Goal: Task Accomplishment & Management: Manage account settings

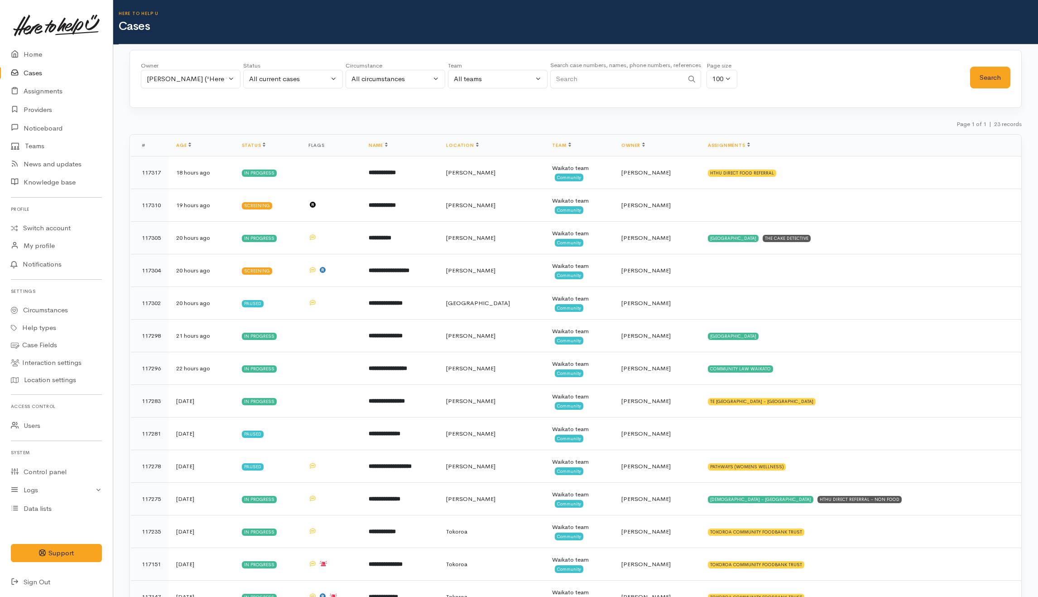
select select "2109"
click at [179, 83] on div "[PERSON_NAME] ('Here to help u')" at bounding box center [187, 79] width 80 height 10
type input "kata"
click at [183, 136] on span "[PERSON_NAME] ('Here to help u')" at bounding box center [212, 138] width 111 height 10
select select "1252"
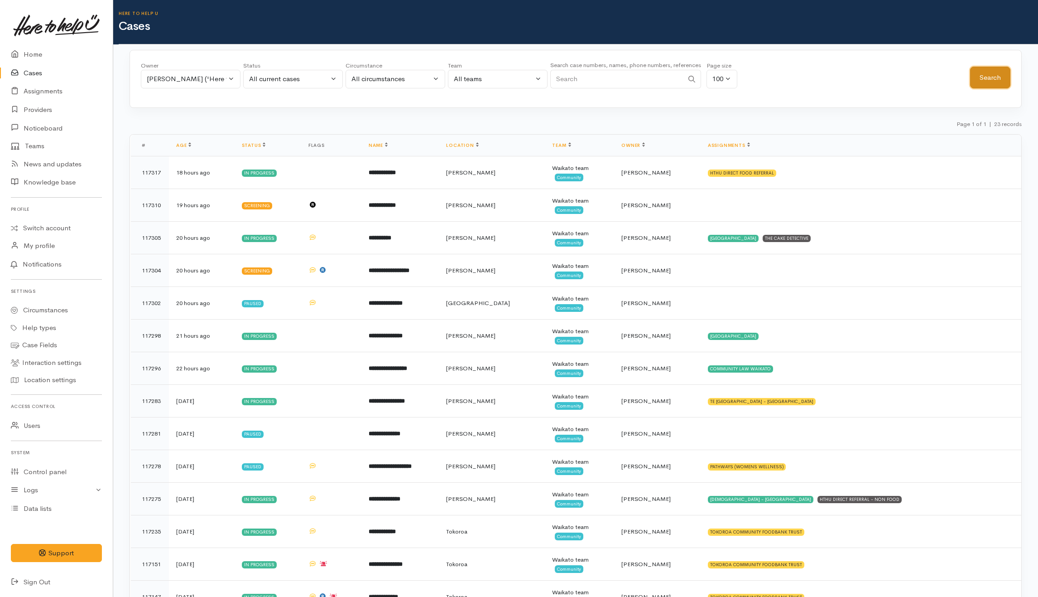
click at [1009, 84] on button "Search" at bounding box center [990, 78] width 40 height 22
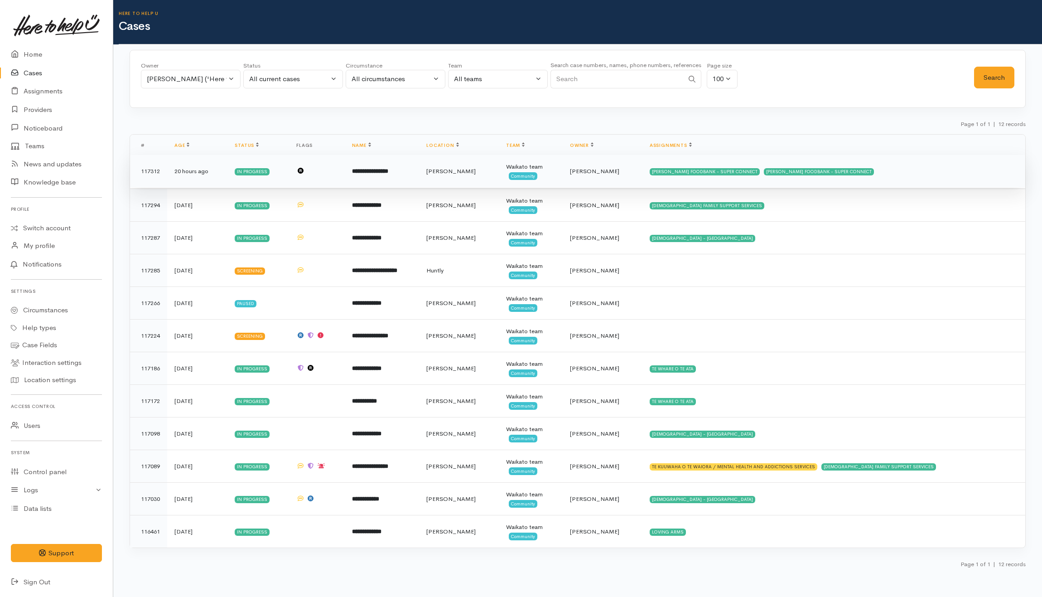
drag, startPoint x: 907, startPoint y: 178, endPoint x: 867, endPoint y: 164, distance: 42.1
click at [906, 178] on td "HAMILTON FOODBANK - SUPER CONNECT HAMILTON FOODBANK - SUPER CONNECT" at bounding box center [833, 171] width 383 height 33
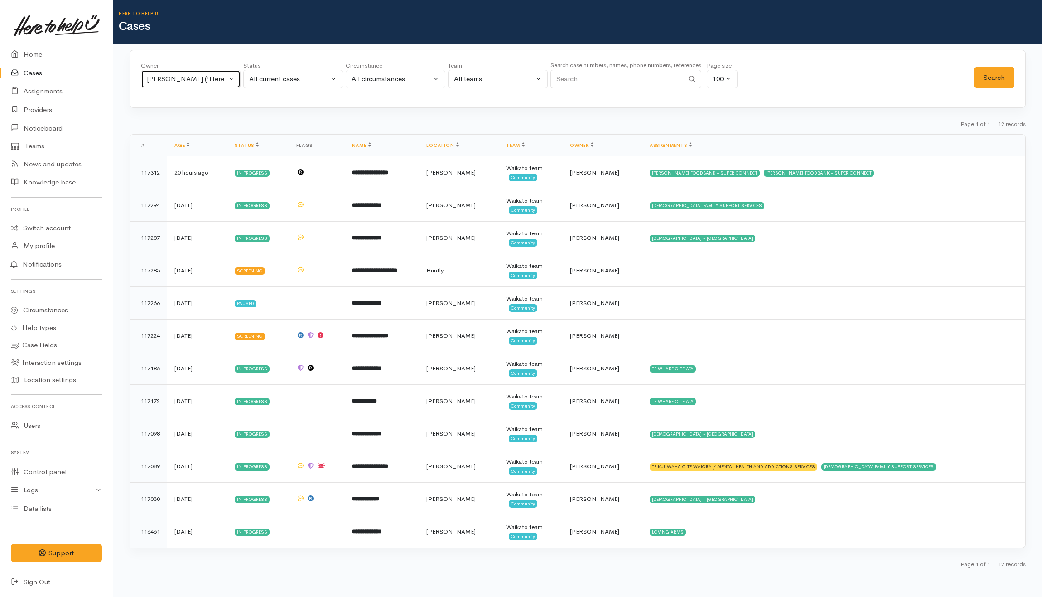
click at [197, 76] on div "[PERSON_NAME] ('Here to help u')" at bounding box center [187, 79] width 80 height 10
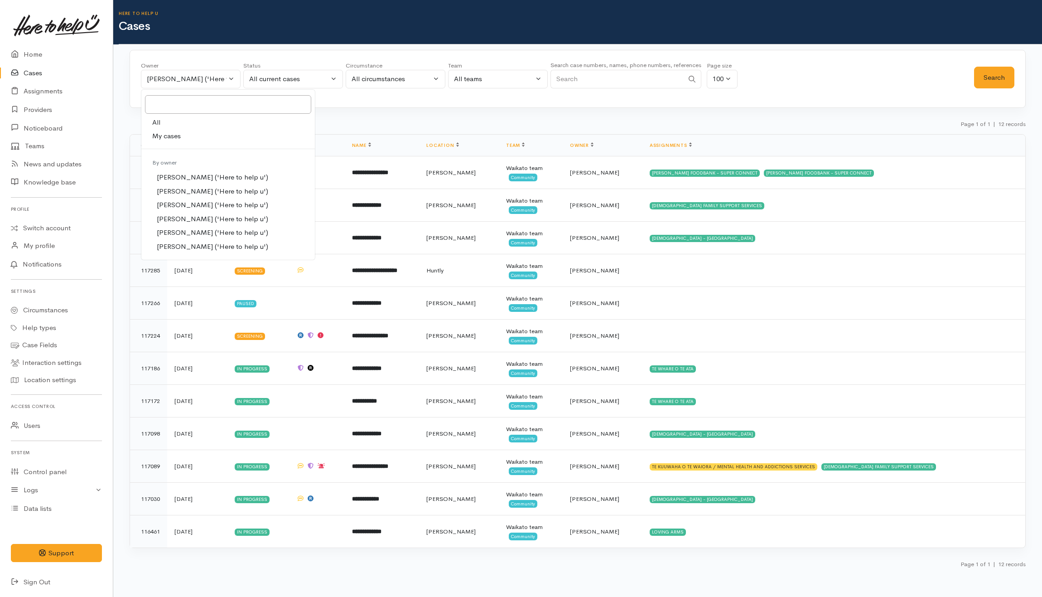
click at [173, 126] on link "All" at bounding box center [227, 123] width 173 height 14
select select "-1"
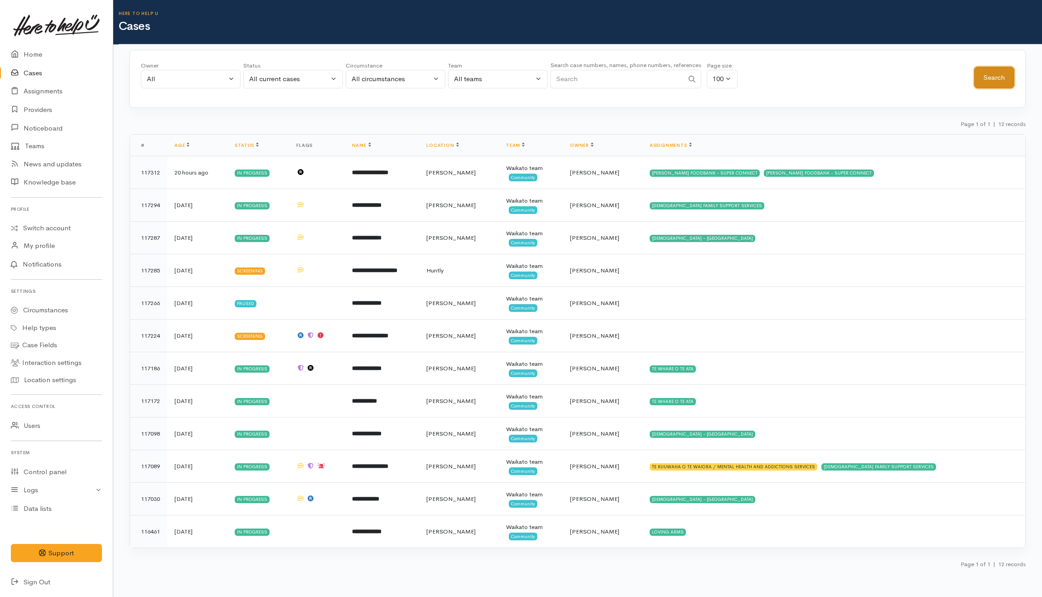
click at [1002, 80] on button "Search" at bounding box center [994, 78] width 40 height 22
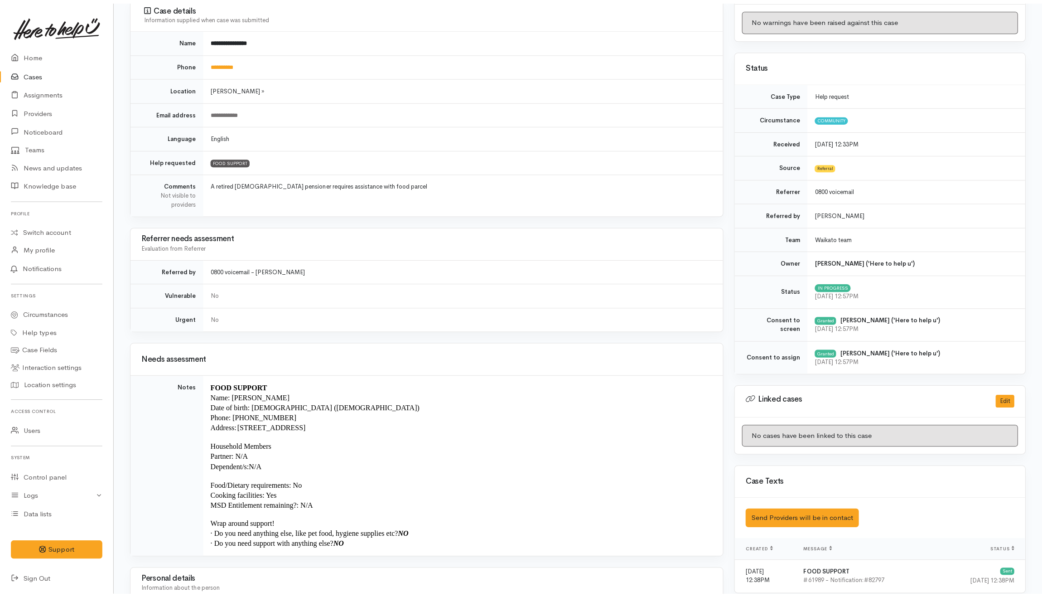
scroll to position [19, 0]
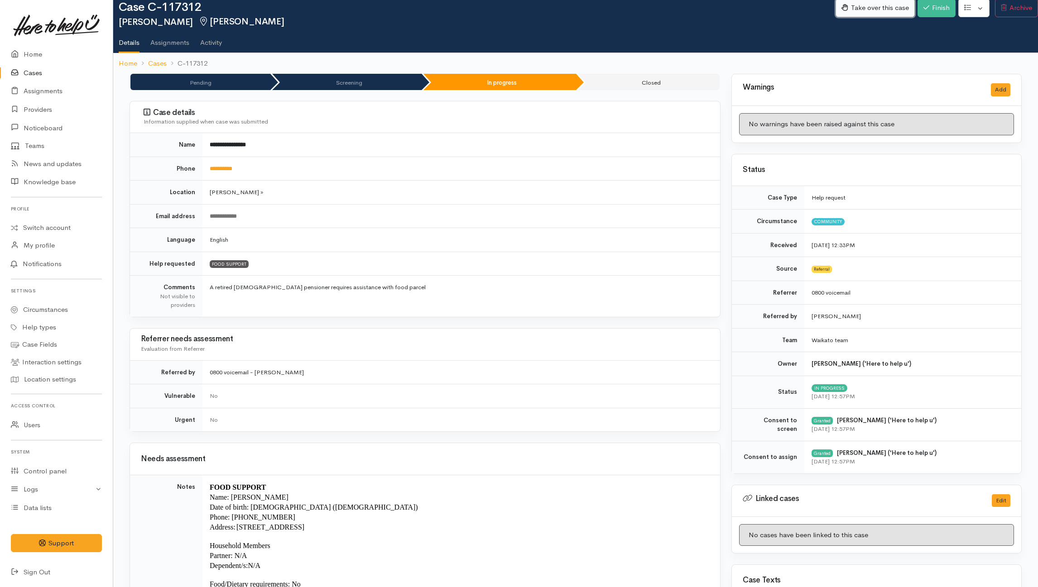
click at [864, 5] on button "Take over this case" at bounding box center [875, 8] width 79 height 19
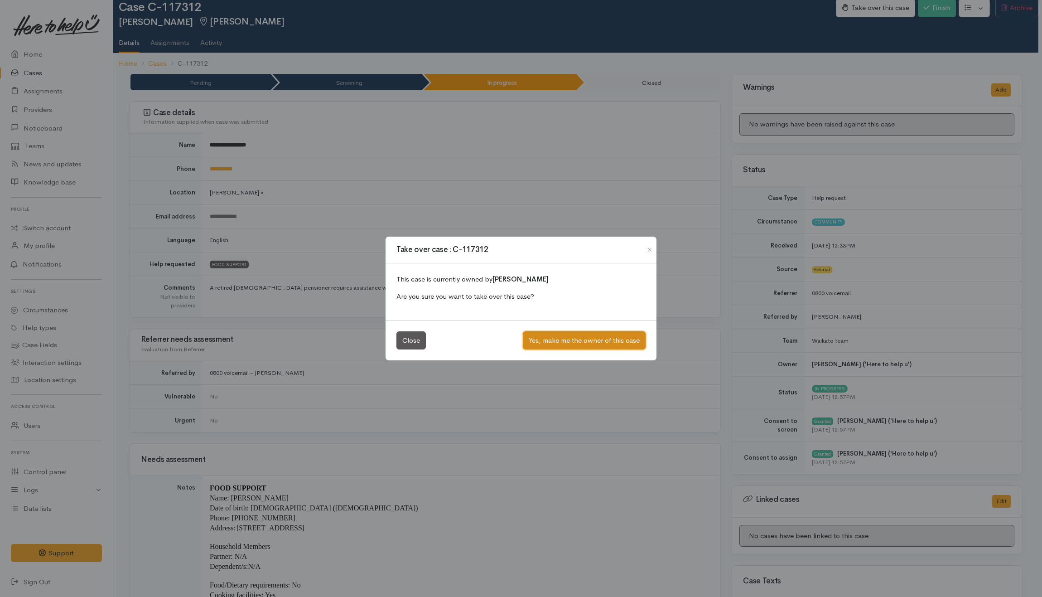
click at [591, 340] on button "Yes, make me the owner of this case" at bounding box center [584, 340] width 123 height 19
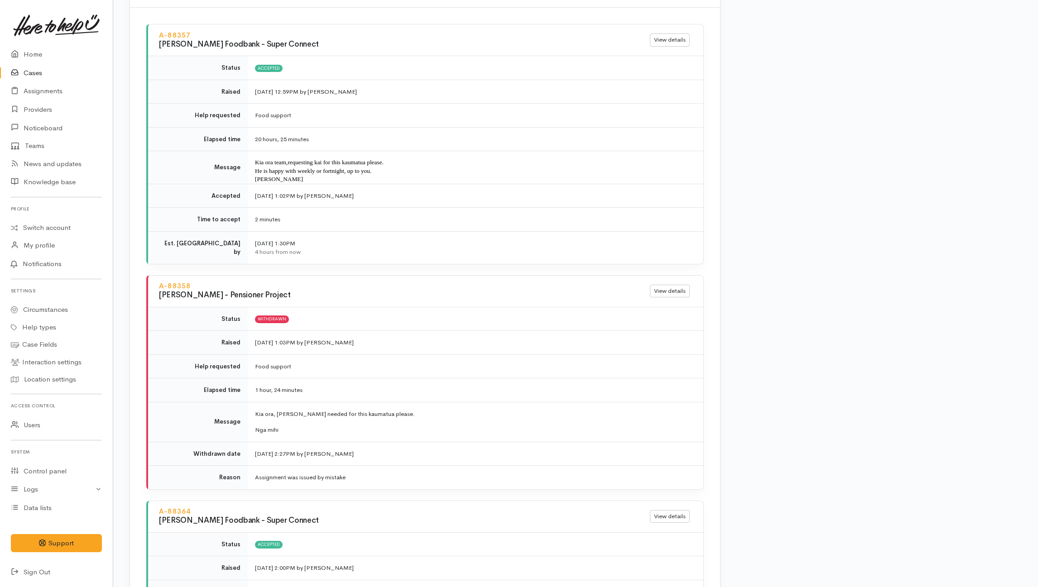
scroll to position [1026, 0]
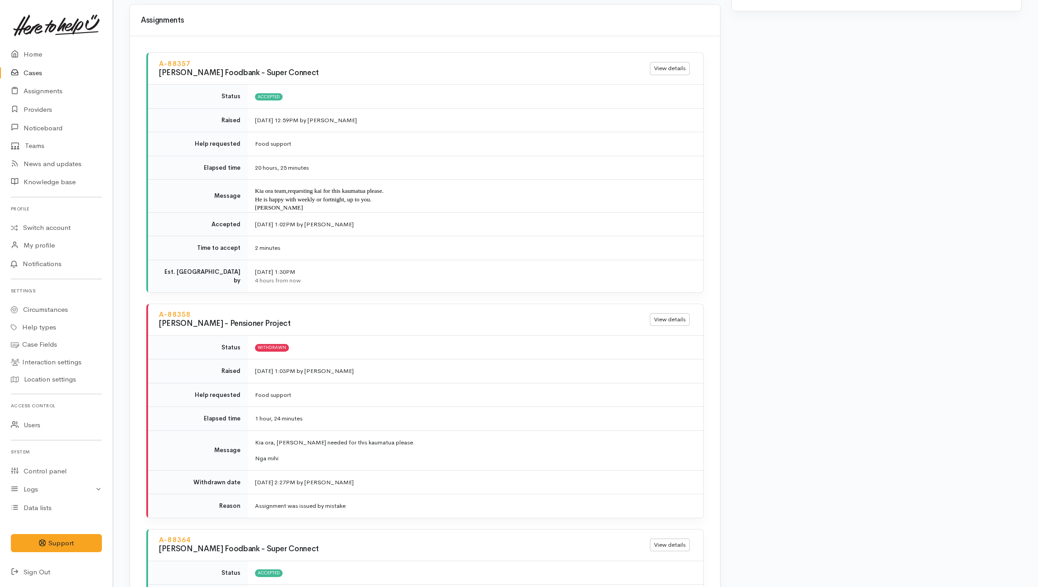
click at [870, 270] on div "Warnings Add No warnings have been raised against this case Add Warning Title ●…" at bounding box center [876, 7] width 301 height 1882
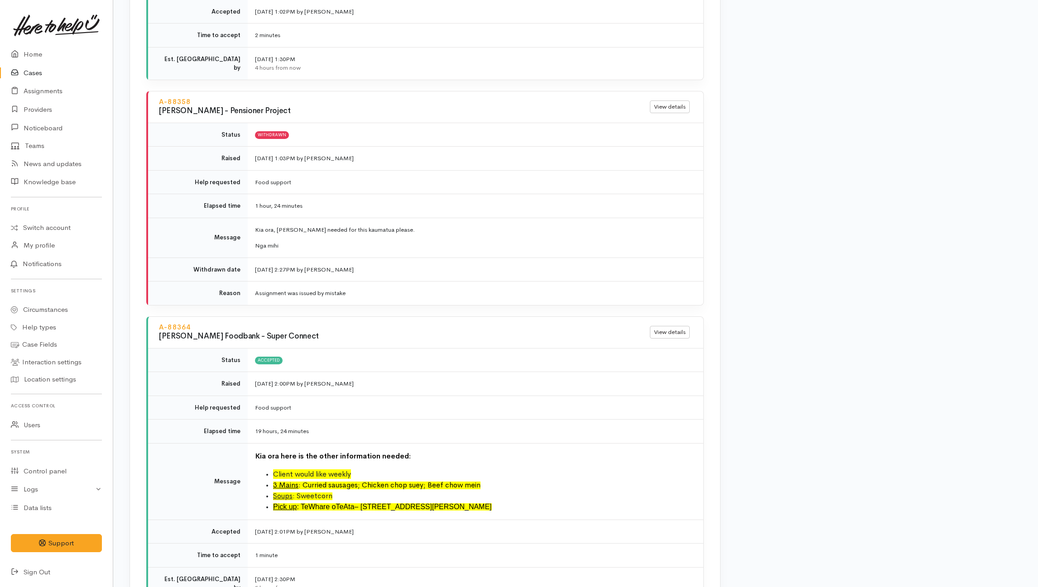
scroll to position [1329, 0]
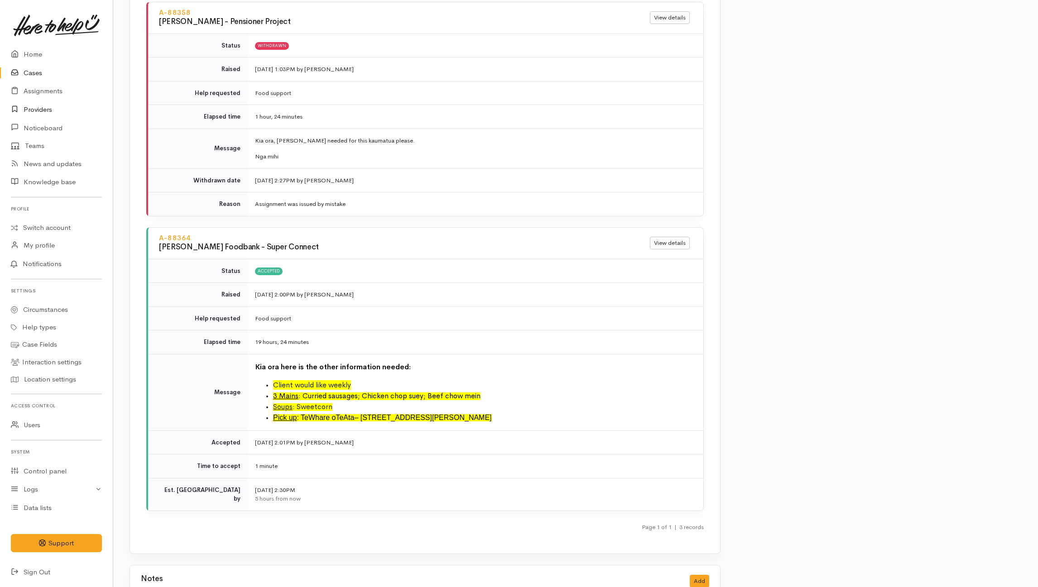
click at [38, 111] on link "Providers" at bounding box center [56, 110] width 113 height 19
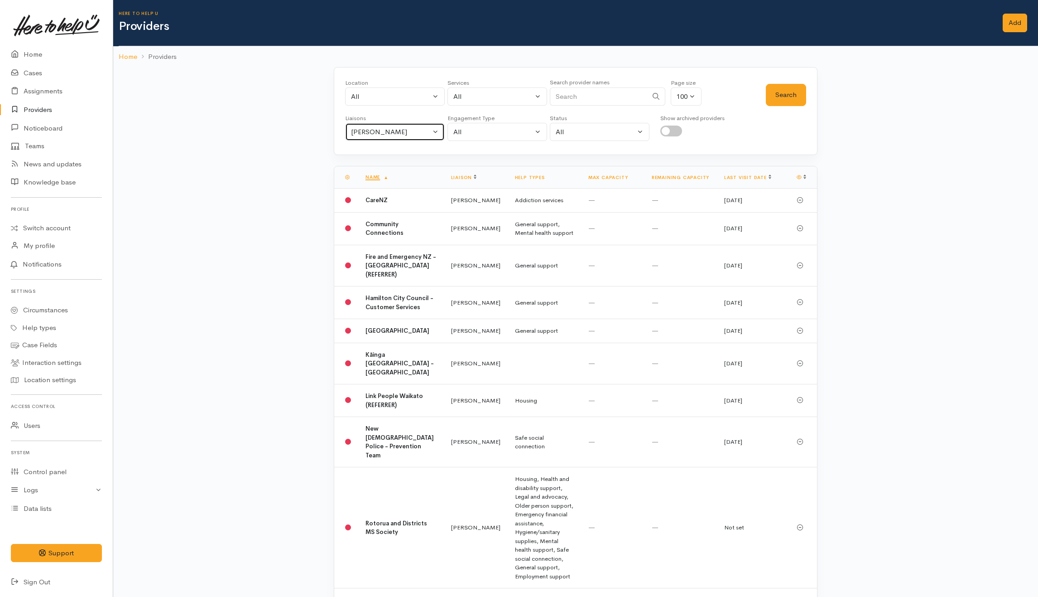
click at [404, 131] on div "[PERSON_NAME]" at bounding box center [391, 132] width 80 height 10
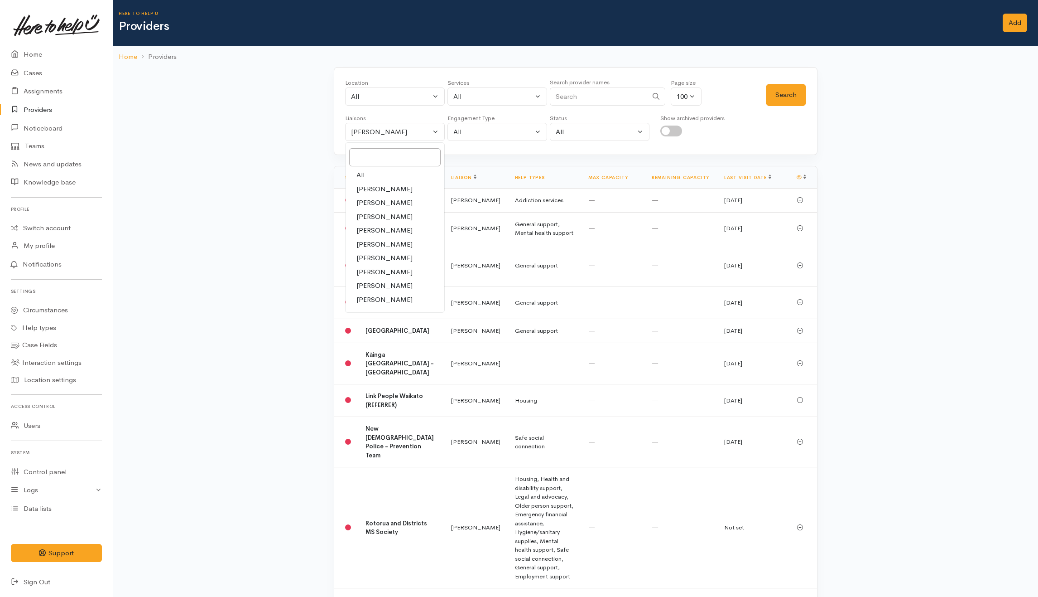
click at [385, 171] on link "All" at bounding box center [395, 175] width 99 height 14
select select "null"
drag, startPoint x: 597, startPoint y: 97, endPoint x: 610, endPoint y: 102, distance: 14.0
click at [600, 96] on input "Search" at bounding box center [599, 96] width 98 height 19
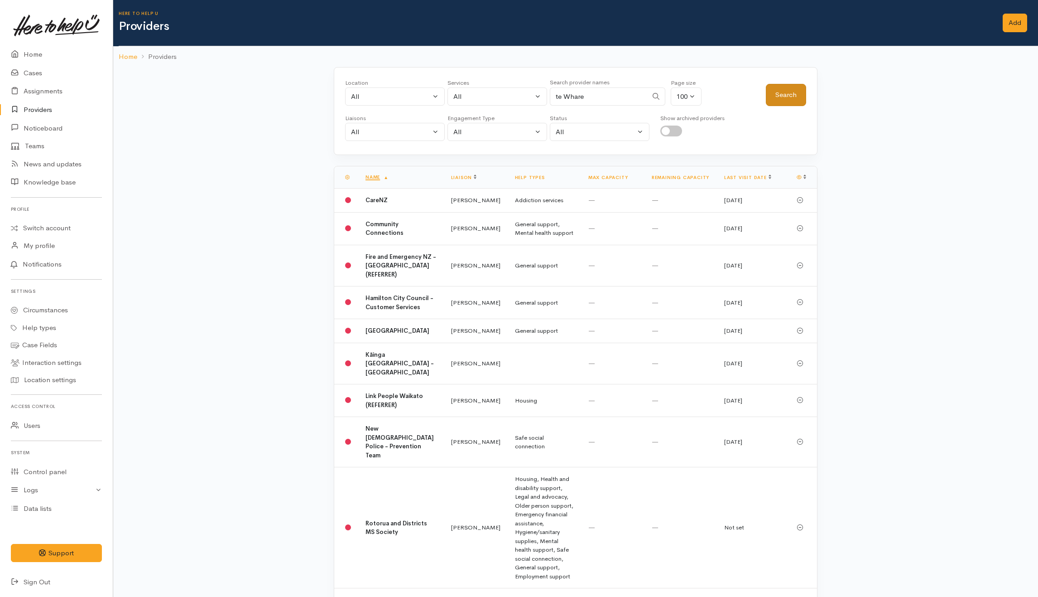
type input "te Whare"
drag, startPoint x: 785, startPoint y: 91, endPoint x: 802, endPoint y: 90, distance: 16.8
click at [785, 88] on button "Search" at bounding box center [786, 95] width 40 height 22
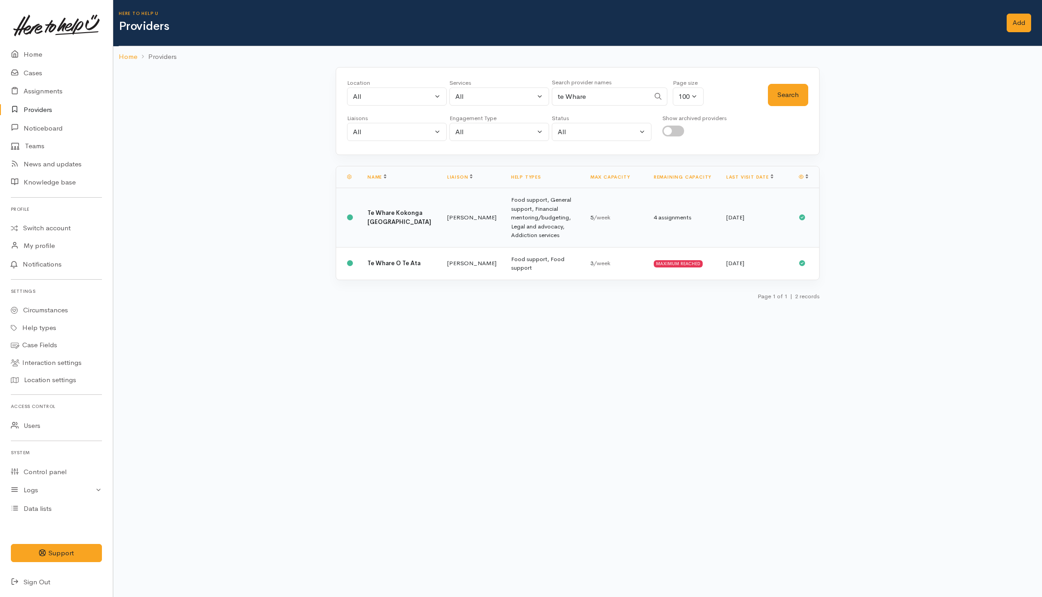
click at [441, 222] on td "[PERSON_NAME]" at bounding box center [472, 217] width 64 height 59
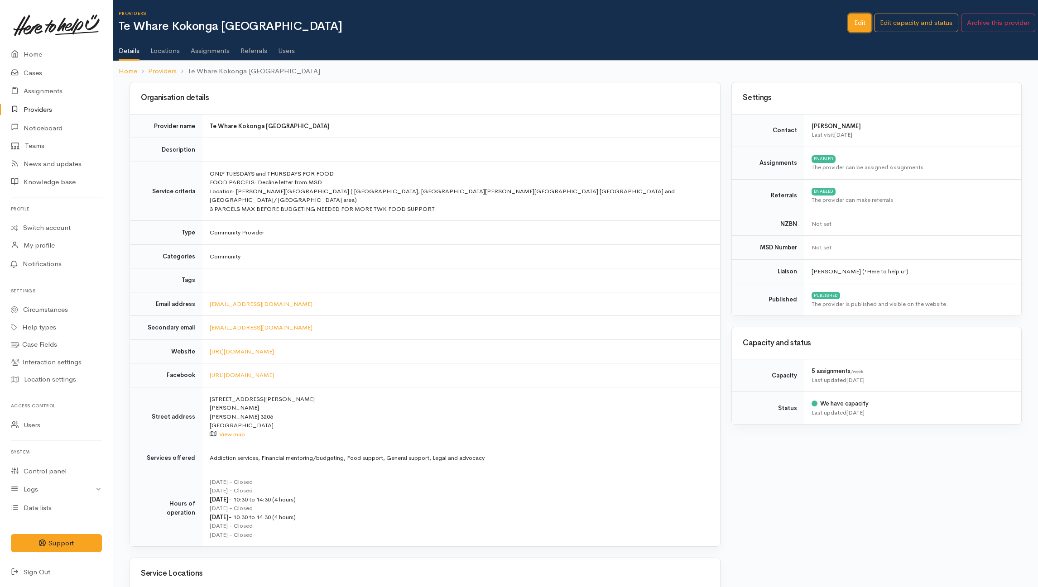
click at [856, 22] on link "Edit" at bounding box center [859, 23] width 23 height 19
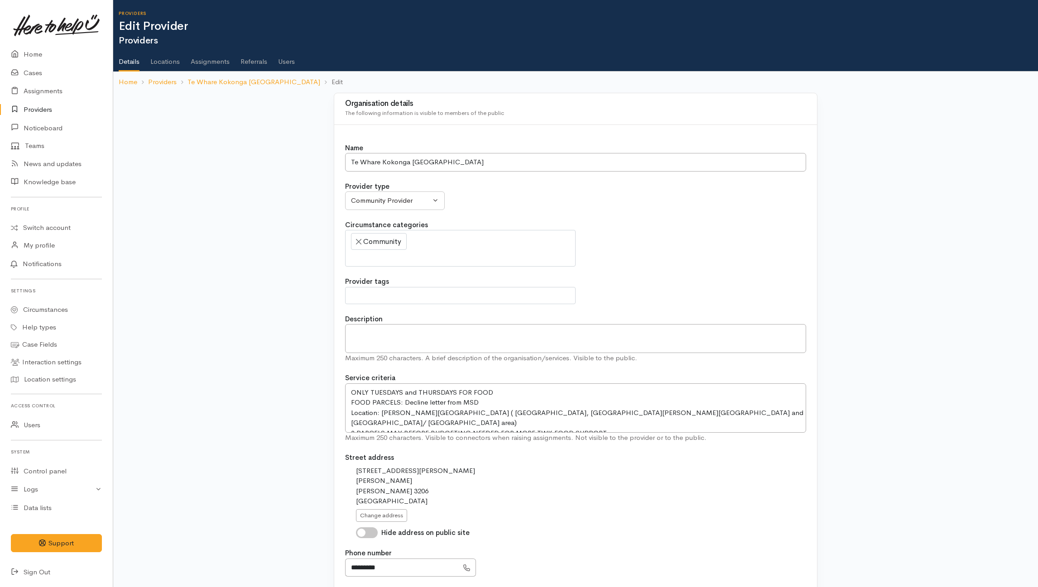
select select
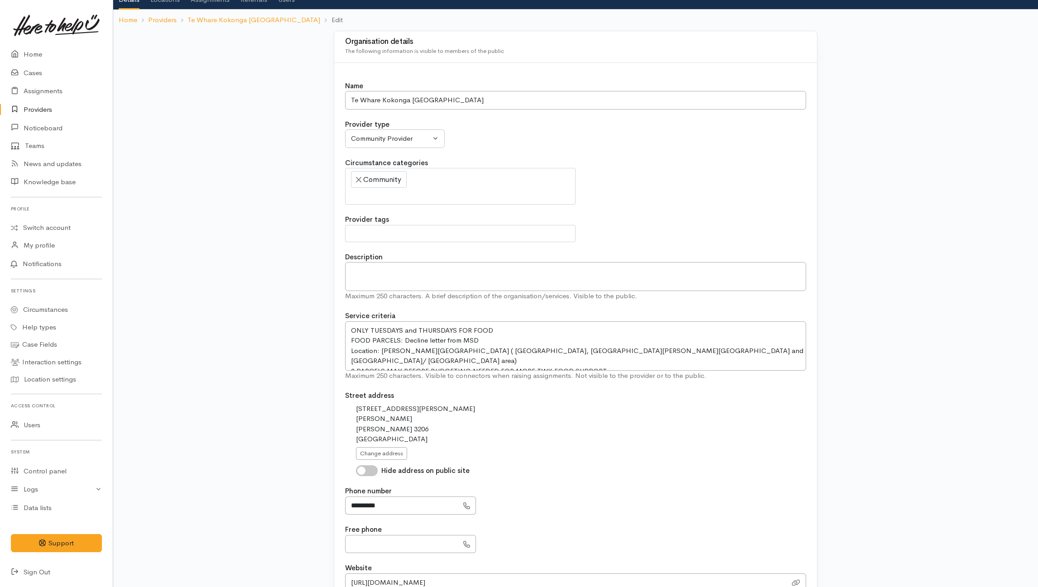
scroll to position [120, 0]
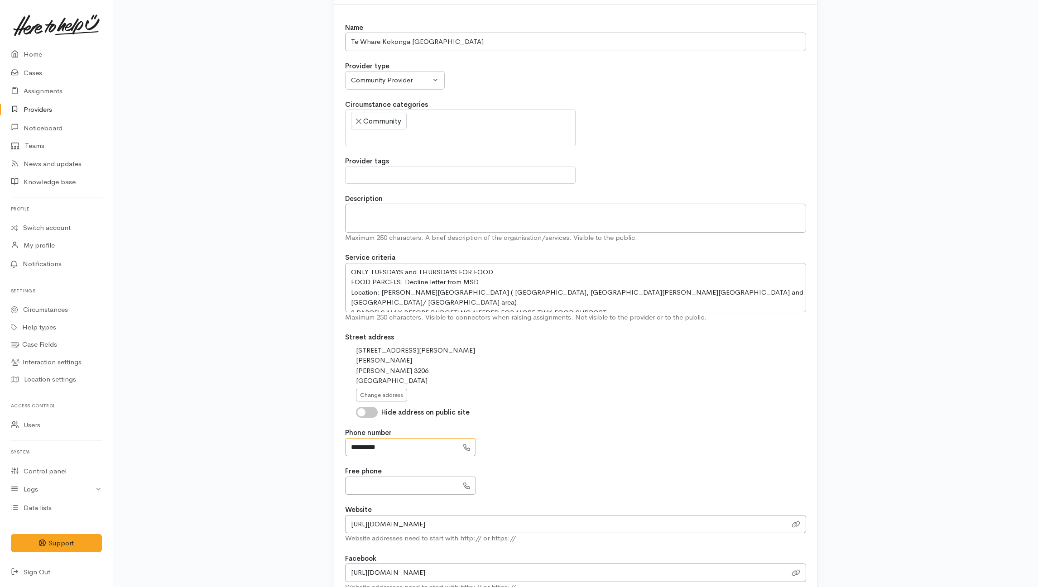
drag, startPoint x: 392, startPoint y: 447, endPoint x: 340, endPoint y: 451, distance: 52.7
click at [340, 451] on div "Name Te Whare Kokonga Melville Community House Provider type Community Provider…" at bounding box center [575, 339] width 483 height 668
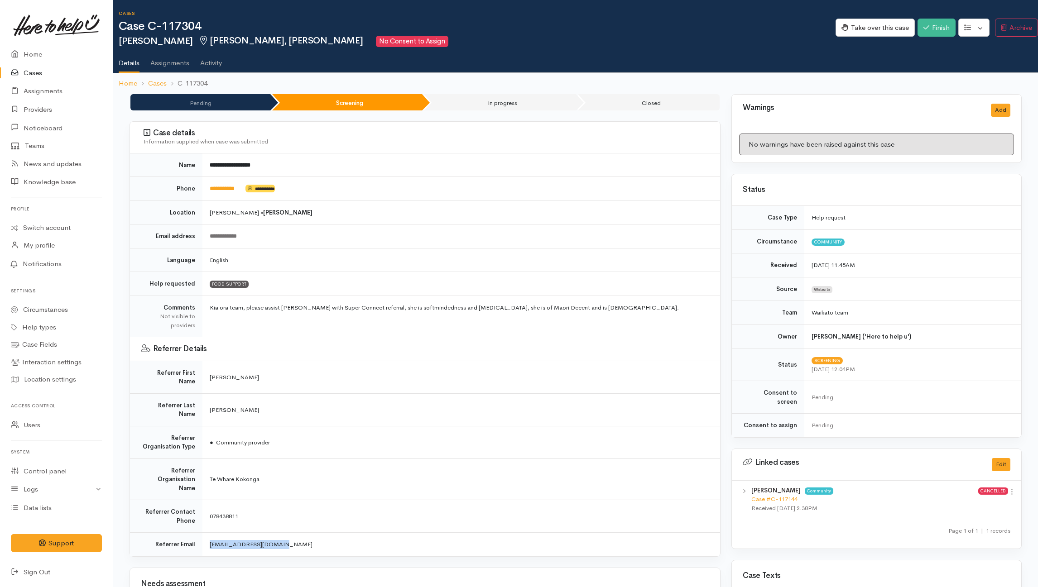
drag, startPoint x: 280, startPoint y: 521, endPoint x: 211, endPoint y: 519, distance: 68.9
click at [211, 533] on td "sharondt.twk@gmail.com" at bounding box center [461, 545] width 518 height 24
copy span "harondt.twk@gmail.com"
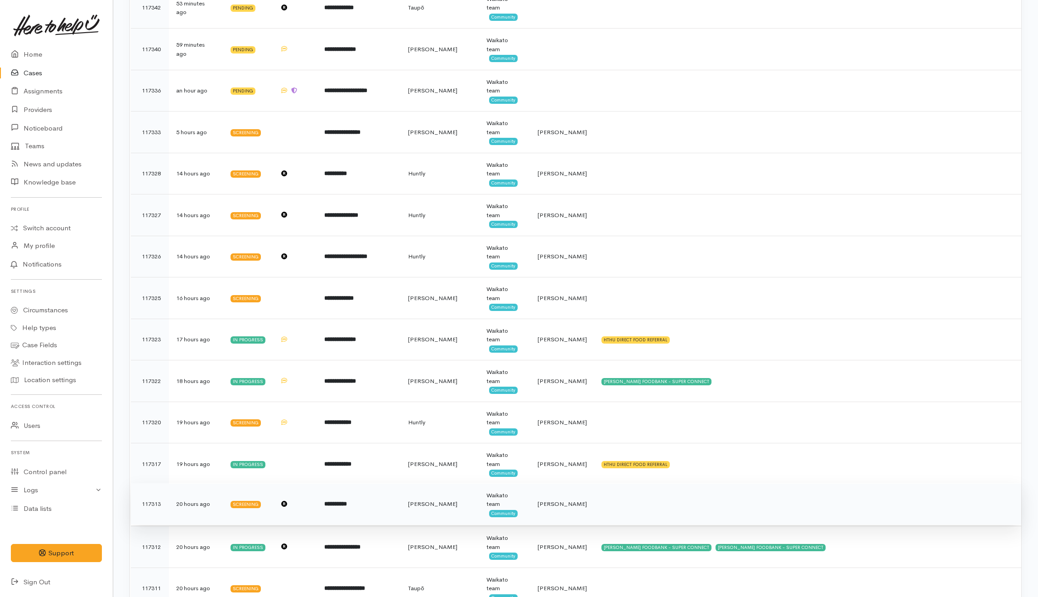
scroll to position [362, 0]
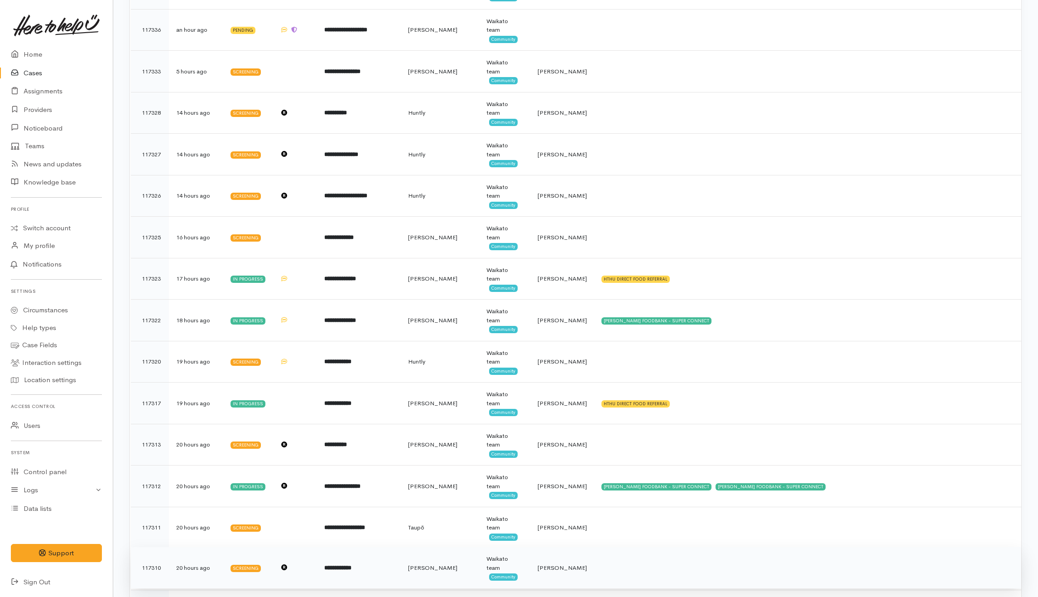
click at [623, 547] on td at bounding box center [807, 568] width 427 height 42
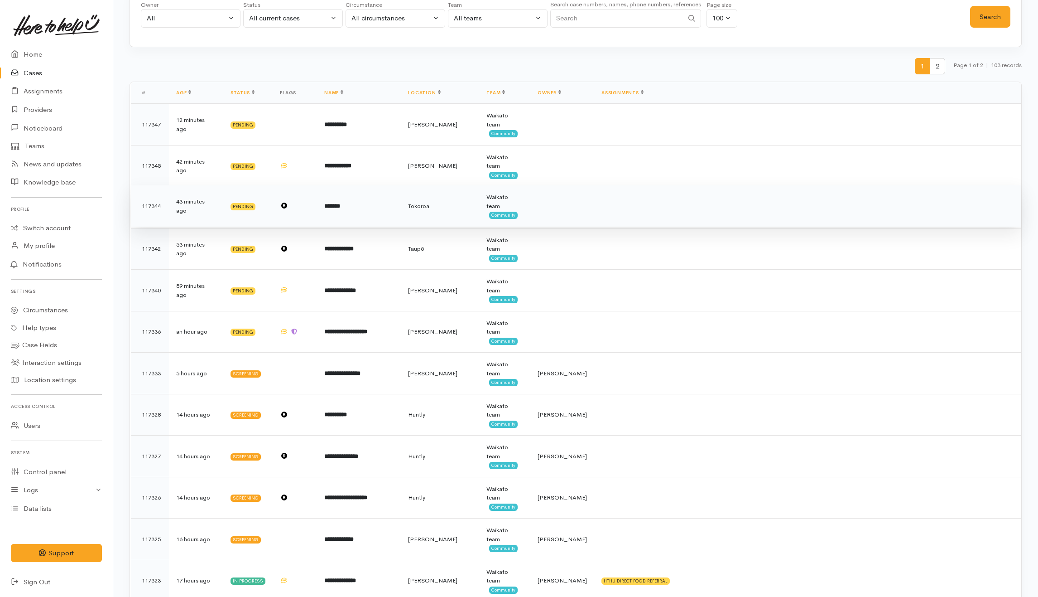
scroll to position [0, 0]
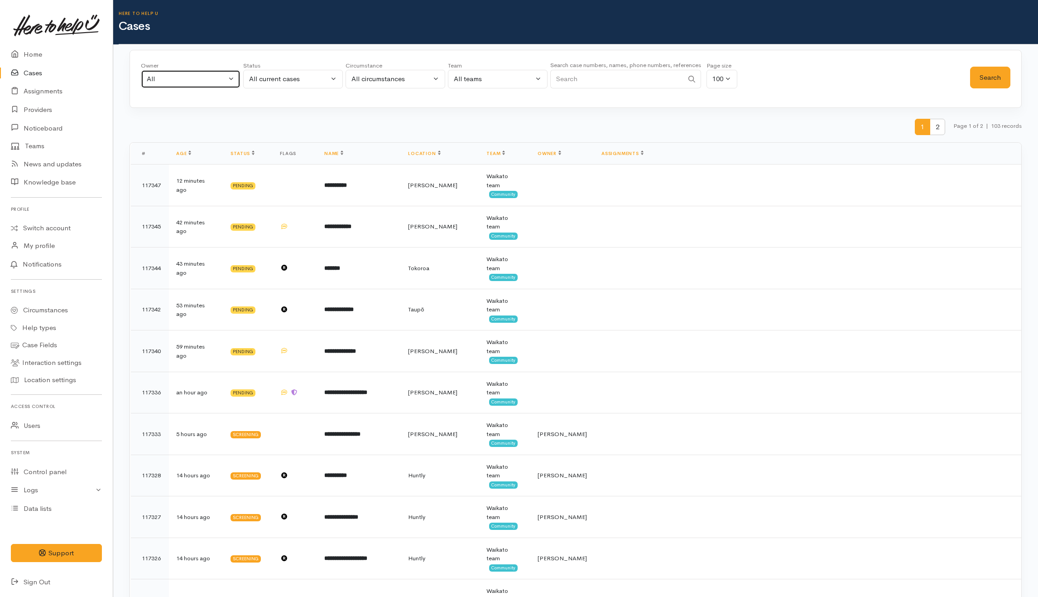
drag, startPoint x: 169, startPoint y: 74, endPoint x: 180, endPoint y: 82, distance: 13.4
click at [170, 74] on div "All" at bounding box center [187, 79] width 80 height 10
type input "Pr"
click at [196, 150] on span "[PERSON_NAME] ('Here to help u')" at bounding box center [212, 152] width 111 height 10
select select "2109"
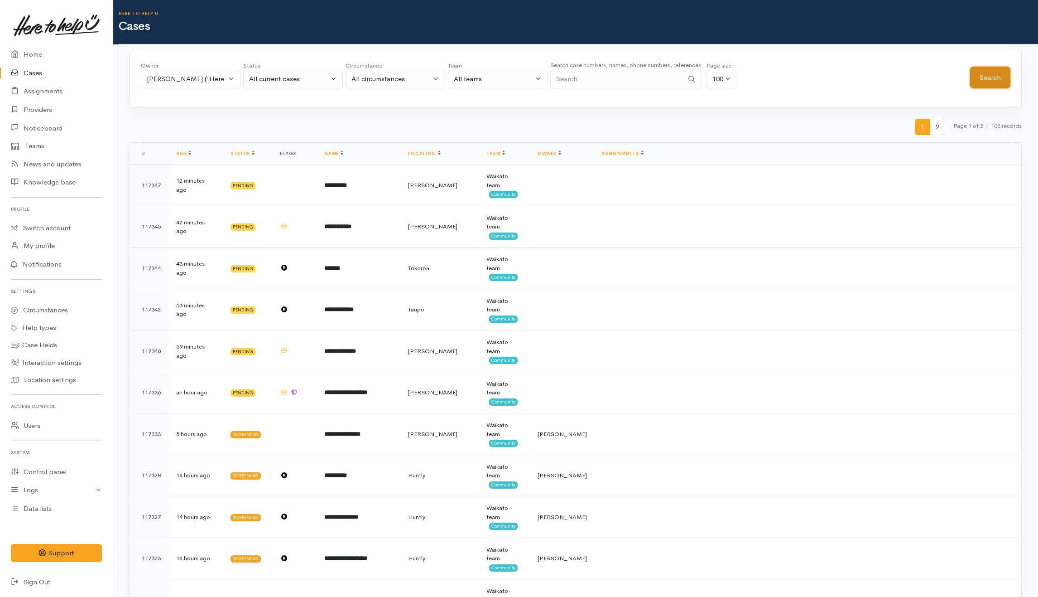
click at [993, 75] on button "Search" at bounding box center [990, 78] width 40 height 22
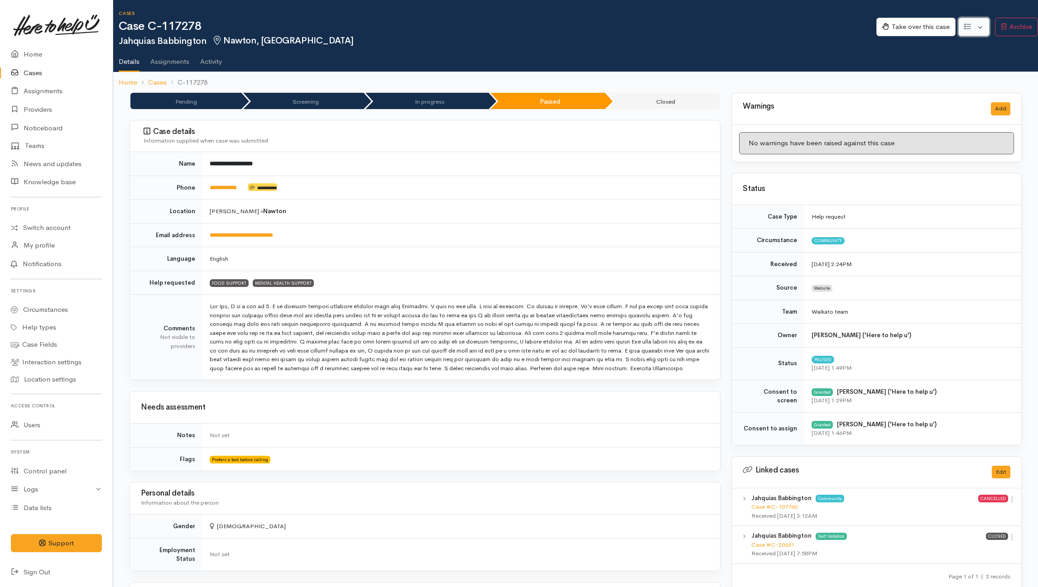
click at [980, 29] on button "button" at bounding box center [973, 27] width 31 height 19
click at [952, 72] on link "Re-assign team" at bounding box center [940, 76] width 97 height 14
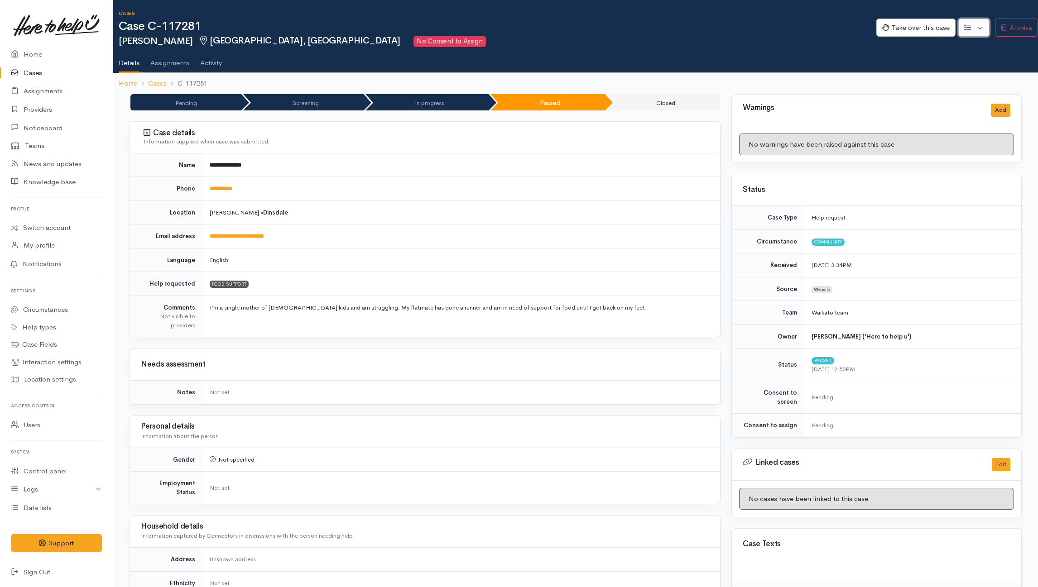
click at [981, 26] on button "button" at bounding box center [973, 28] width 31 height 19
click at [935, 71] on link "Re-assign team" at bounding box center [940, 77] width 97 height 14
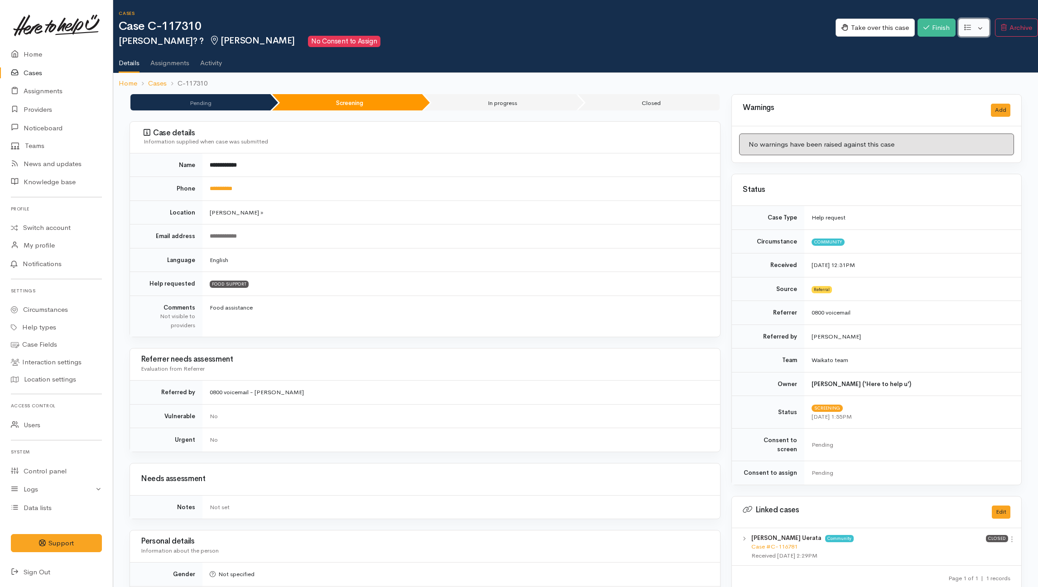
click at [978, 32] on button "button" at bounding box center [973, 28] width 31 height 19
click at [939, 82] on link "Re-assign team" at bounding box center [940, 77] width 97 height 14
click at [979, 27] on button "button" at bounding box center [973, 28] width 31 height 19
click at [912, 80] on link "Re-assign team" at bounding box center [940, 77] width 97 height 14
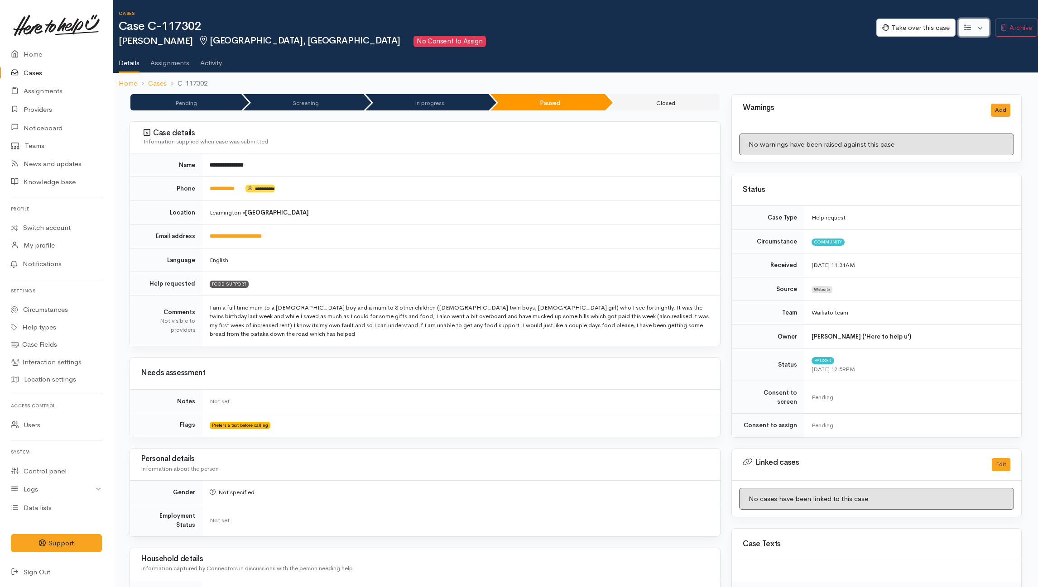
click at [777, 28] on button "button" at bounding box center [973, 28] width 31 height 19
click at [777, 74] on link "Re-assign team" at bounding box center [940, 77] width 97 height 14
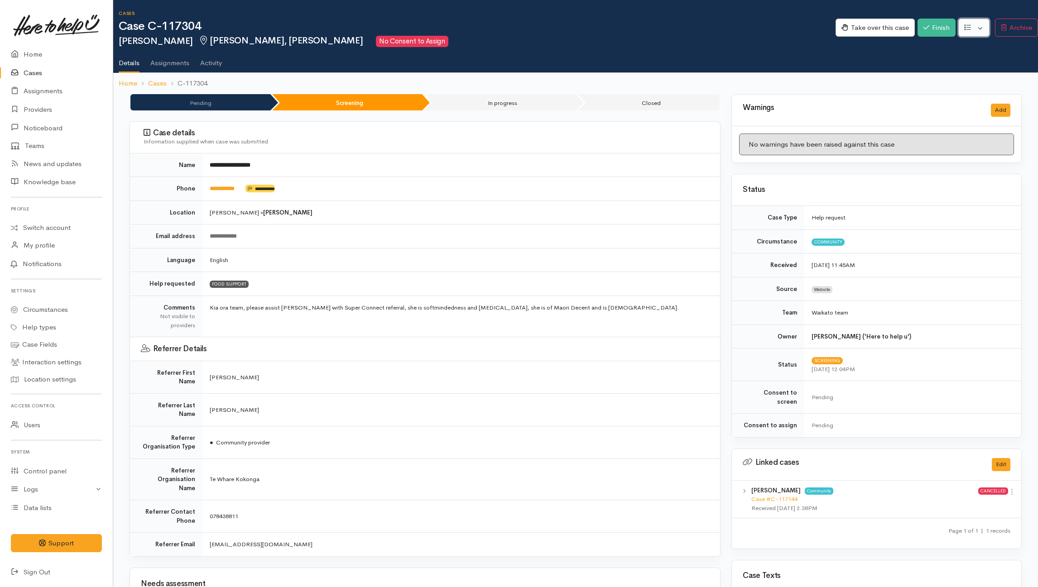
click at [977, 29] on button "button" at bounding box center [973, 28] width 31 height 19
click at [932, 71] on link "Re-assign team" at bounding box center [940, 77] width 97 height 14
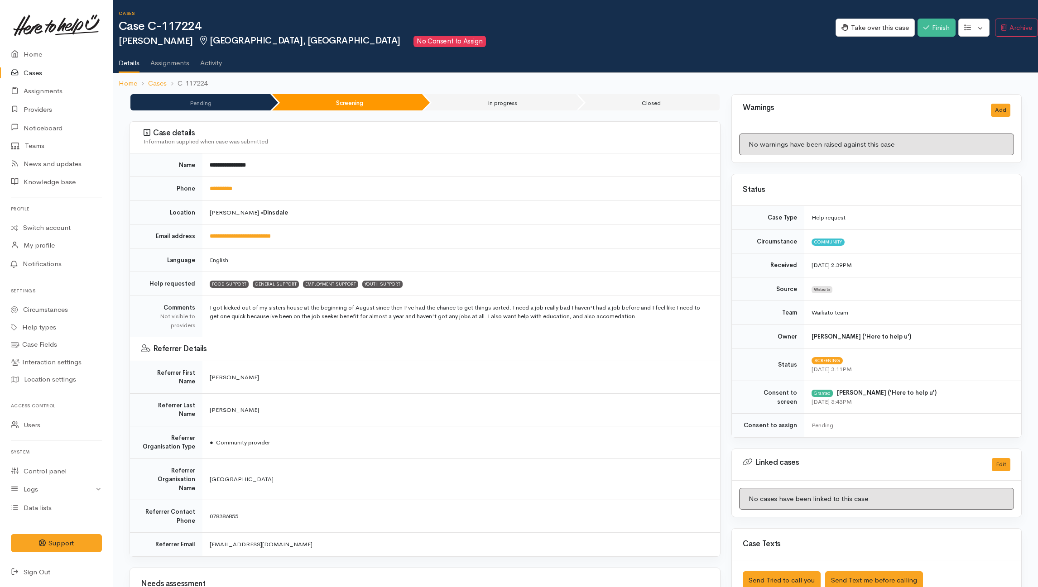
click at [549, 252] on td "English" at bounding box center [461, 260] width 518 height 24
drag, startPoint x: 979, startPoint y: 23, endPoint x: 972, endPoint y: 51, distance: 29.3
click at [781, 23] on button "button" at bounding box center [973, 28] width 31 height 19
click at [781, 75] on link "Re-assign team" at bounding box center [940, 77] width 97 height 14
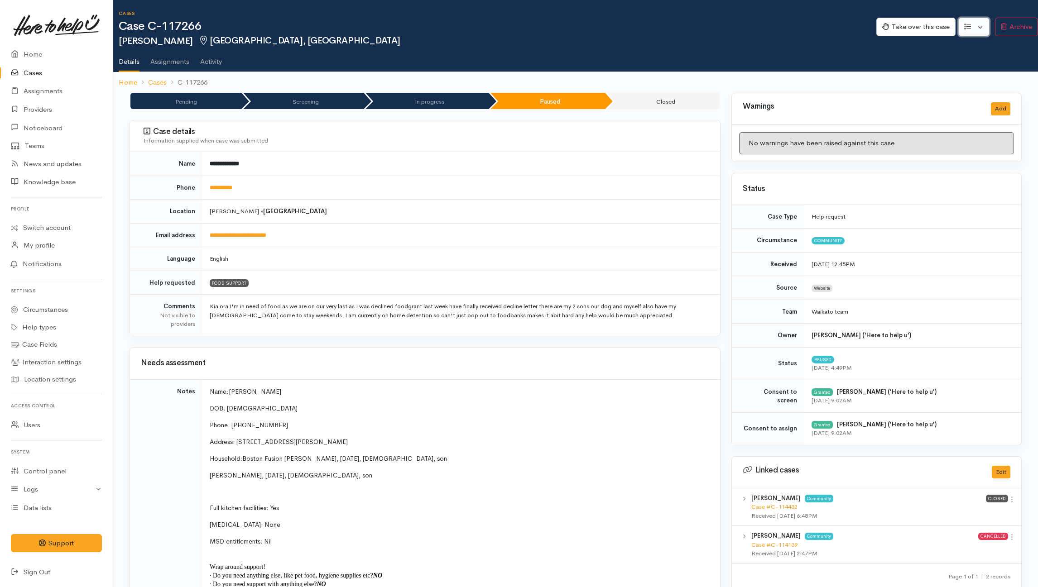
click at [781, 28] on button "button" at bounding box center [973, 27] width 31 height 19
click at [781, 75] on link "Re-assign team" at bounding box center [940, 76] width 97 height 14
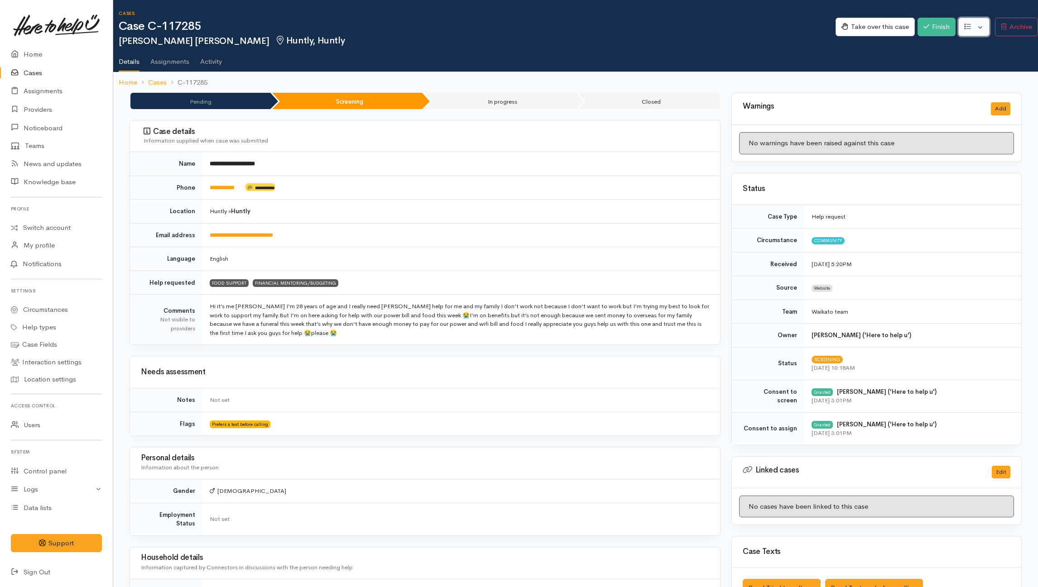
click at [977, 25] on button "button" at bounding box center [973, 27] width 31 height 19
click at [947, 72] on link "Re-assign team" at bounding box center [940, 76] width 97 height 14
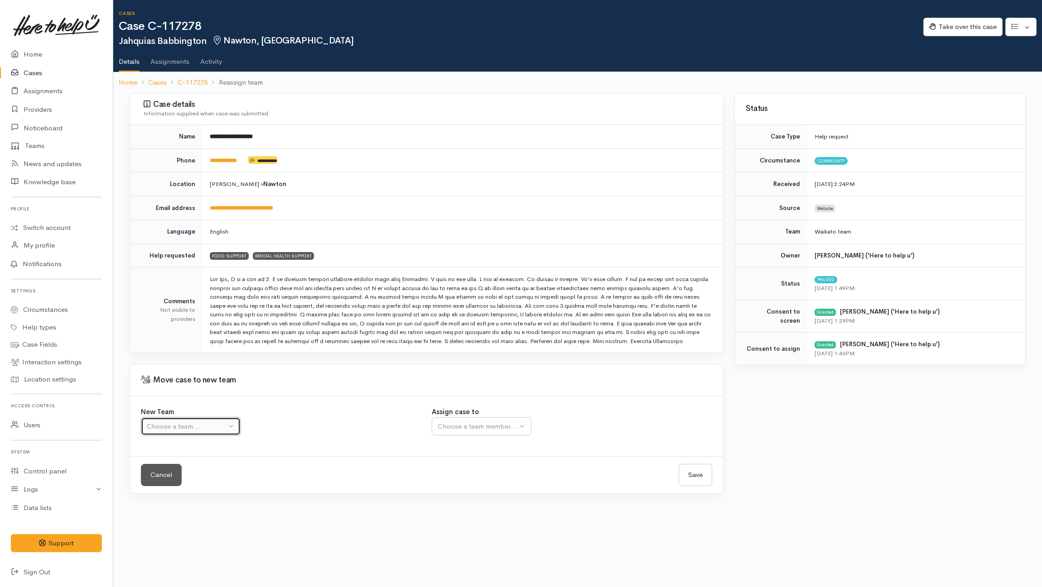
click at [225, 426] on div "Choose a team..." at bounding box center [187, 427] width 80 height 10
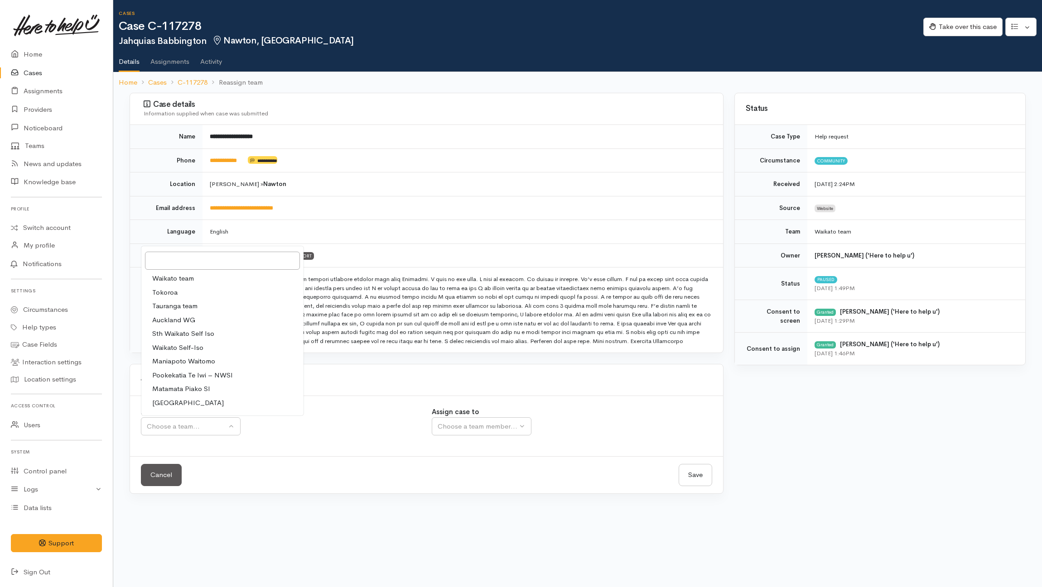
click at [189, 279] on span "Waikato team" at bounding box center [173, 279] width 42 height 10
select select "1"
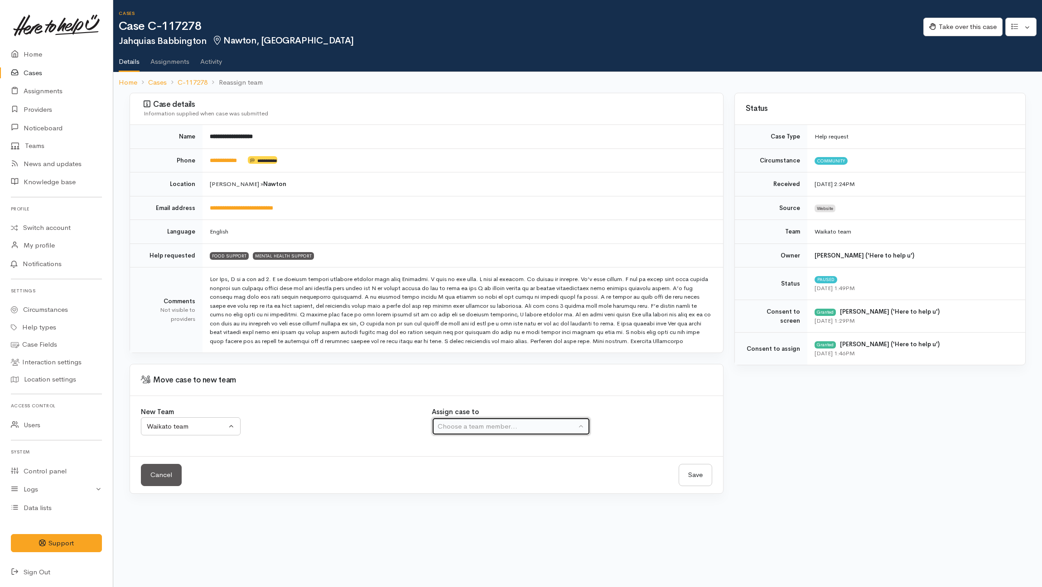
click at [490, 422] on button "Choose a team member..." at bounding box center [511, 427] width 159 height 19
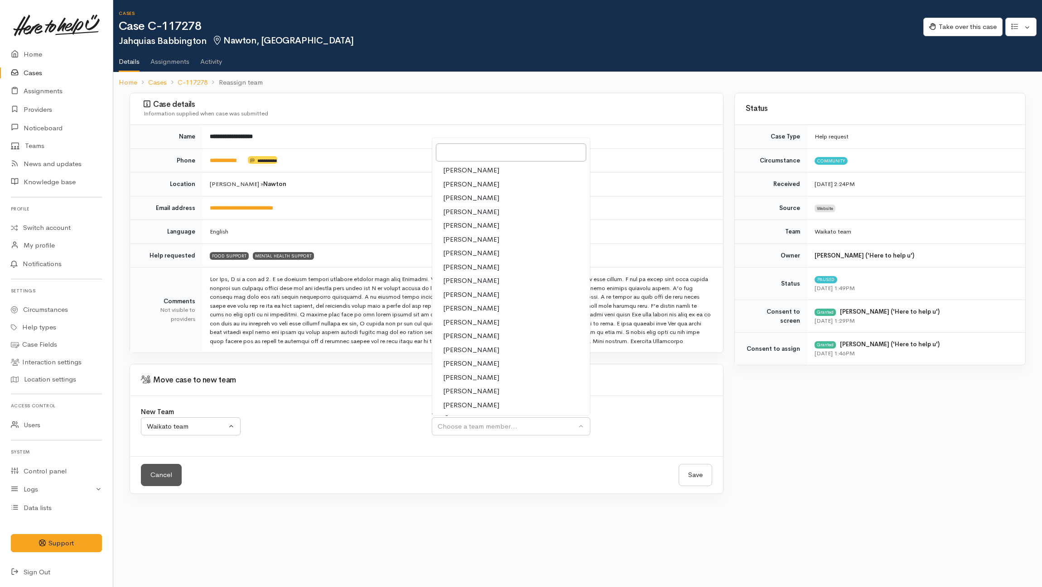
click at [459, 270] on span "[PERSON_NAME]" at bounding box center [471, 267] width 56 height 10
select select "1037"
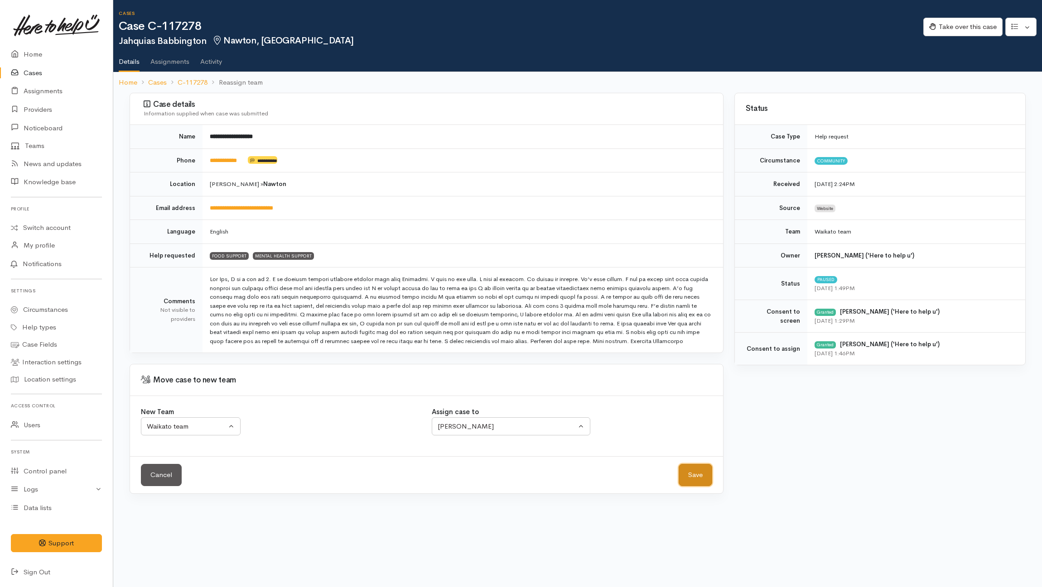
drag, startPoint x: 699, startPoint y: 481, endPoint x: 281, endPoint y: 355, distance: 436.9
click at [699, 481] on button "Save" at bounding box center [696, 475] width 34 height 22
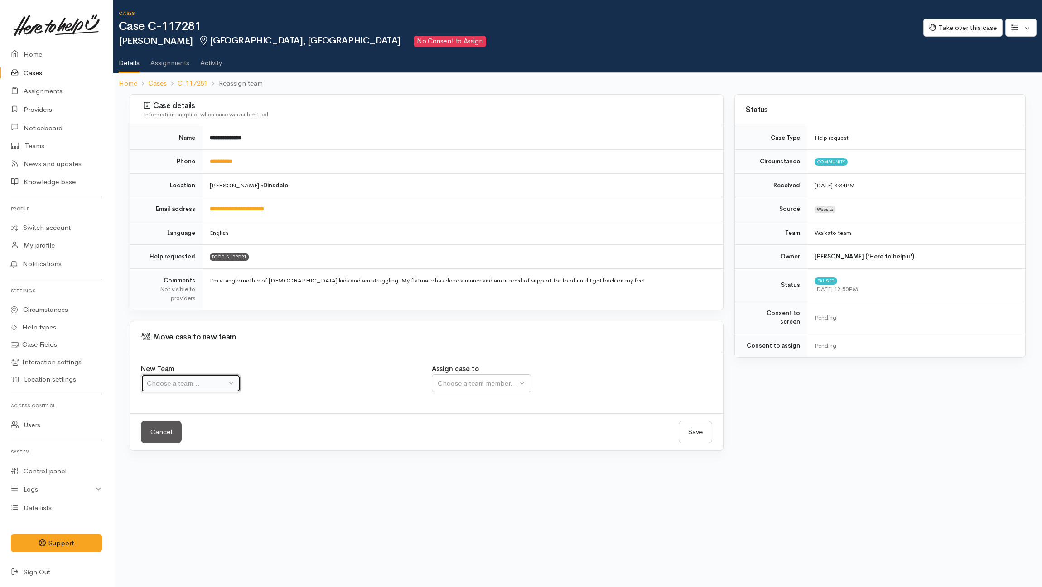
drag, startPoint x: 203, startPoint y: 388, endPoint x: 219, endPoint y: 388, distance: 16.3
click at [203, 388] on div "Choose a team..." at bounding box center [187, 384] width 80 height 10
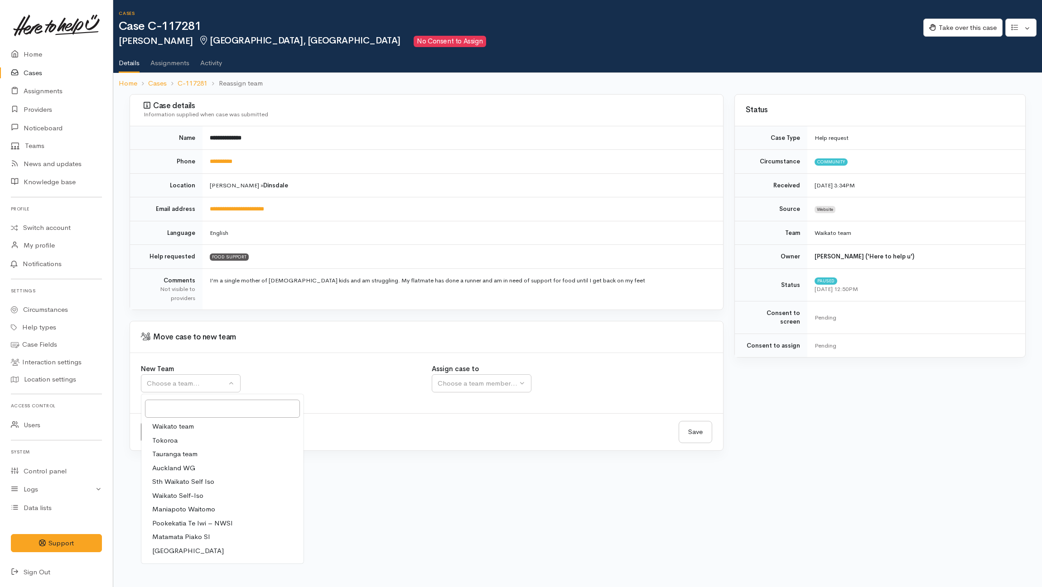
click at [188, 426] on span "Waikato team" at bounding box center [173, 427] width 42 height 10
select select "1"
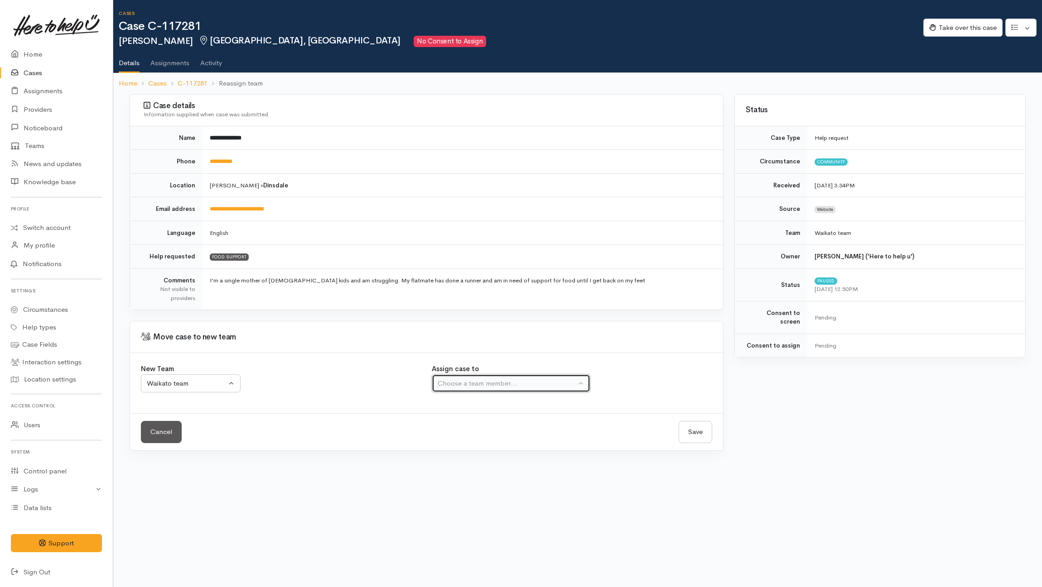
click at [460, 385] on div "Choose a team member..." at bounding box center [507, 384] width 139 height 10
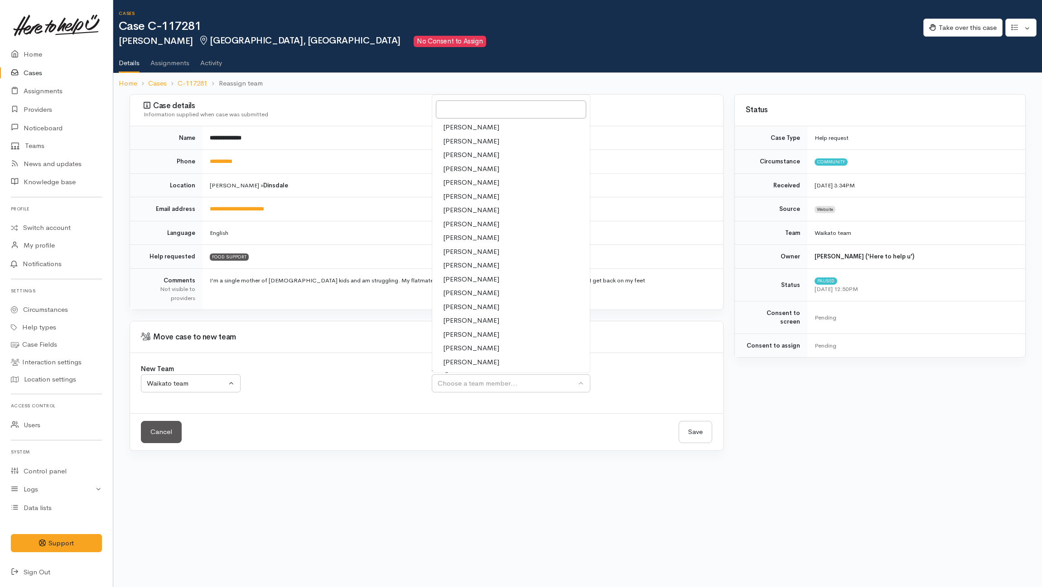
click at [457, 226] on span "[PERSON_NAME]" at bounding box center [471, 224] width 56 height 10
select select "1037"
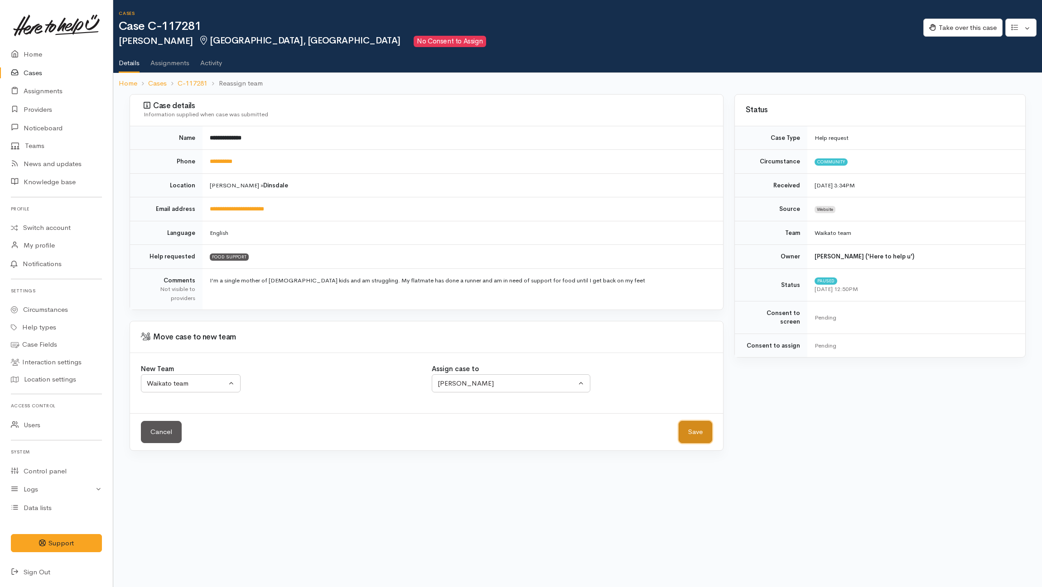
click at [695, 433] on button "Save" at bounding box center [696, 432] width 34 height 22
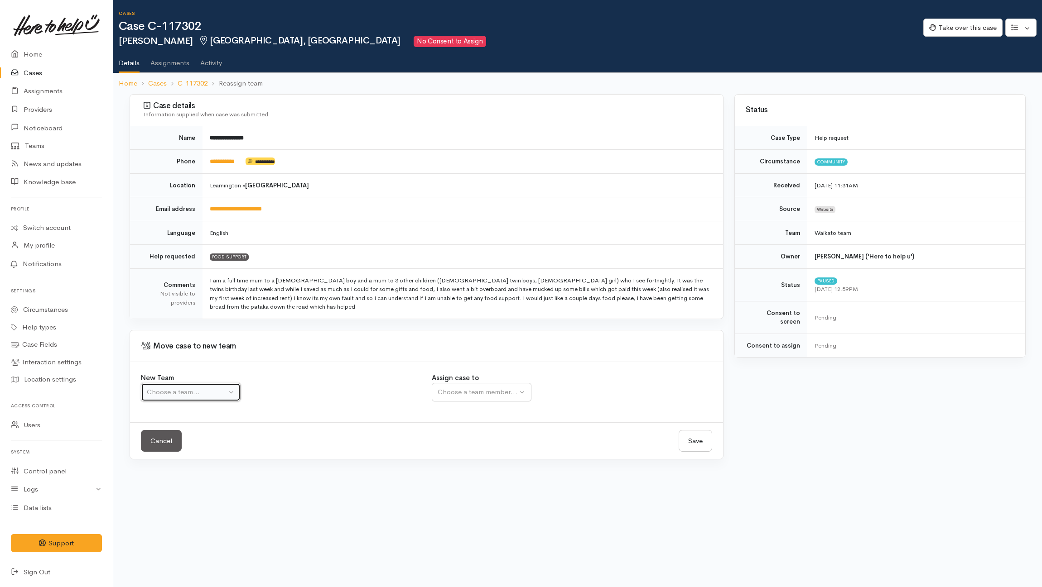
click at [233, 399] on button "Choose a team..." at bounding box center [191, 392] width 100 height 19
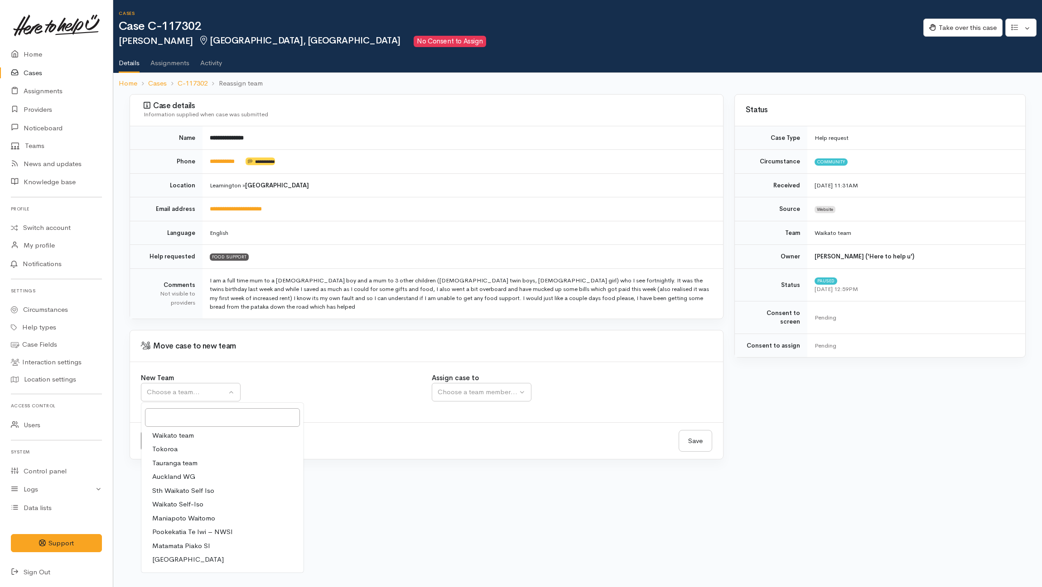
click at [228, 441] on link "Waikato team" at bounding box center [222, 436] width 162 height 14
select select "1"
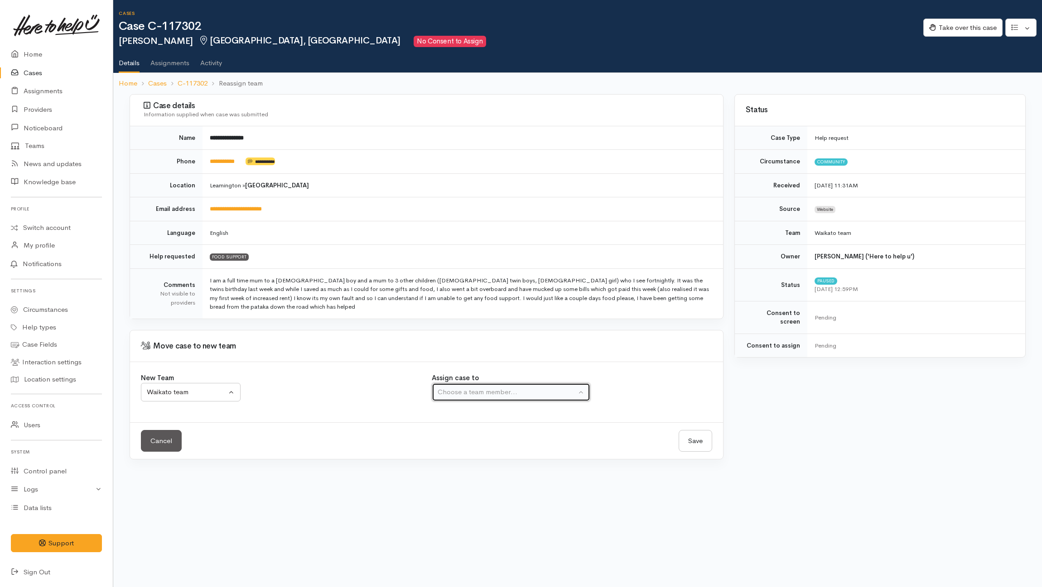
click at [490, 398] on div "Choose a team member..." at bounding box center [507, 392] width 139 height 10
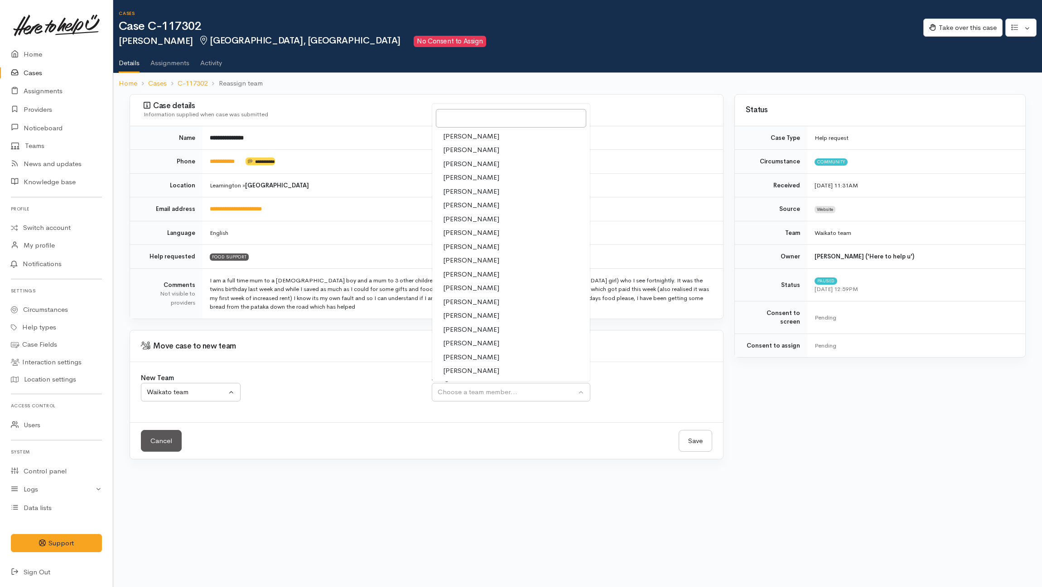
click at [466, 232] on span "[PERSON_NAME]" at bounding box center [471, 233] width 56 height 10
select select "1037"
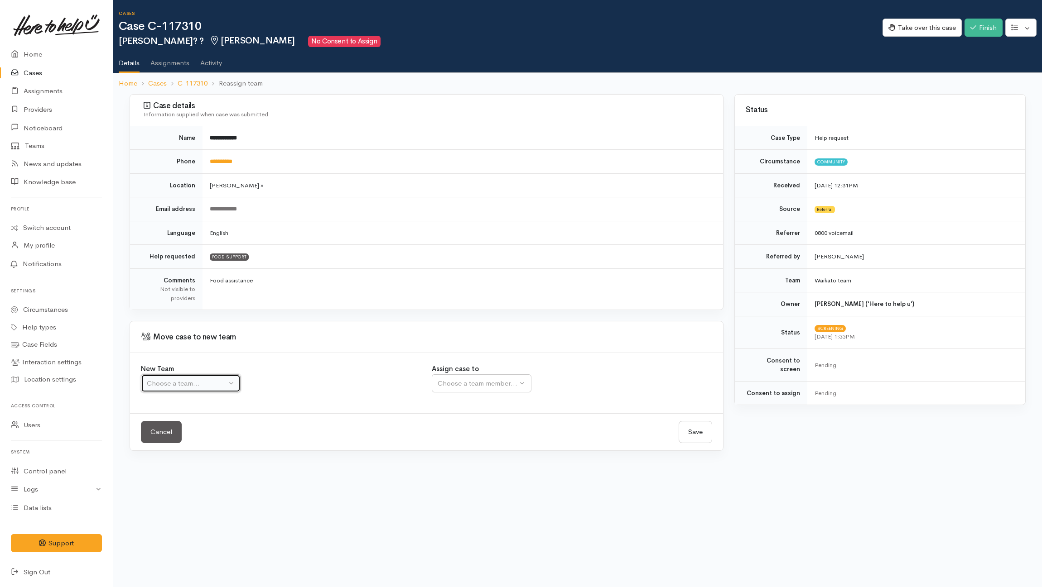
click at [198, 390] on button "Choose a team..." at bounding box center [191, 384] width 100 height 19
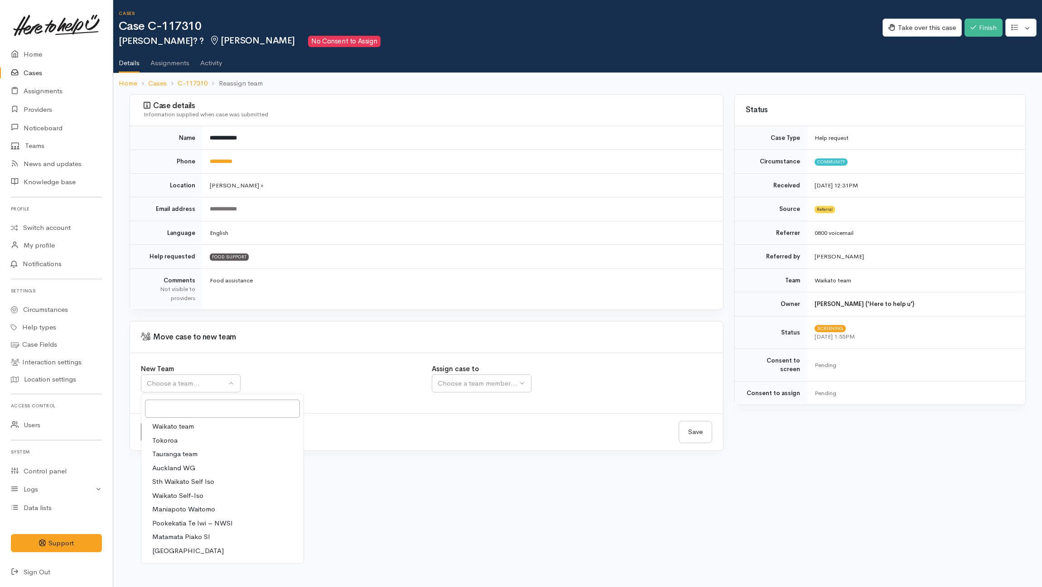
click at [191, 426] on span "Waikato team" at bounding box center [173, 427] width 42 height 10
select select "1"
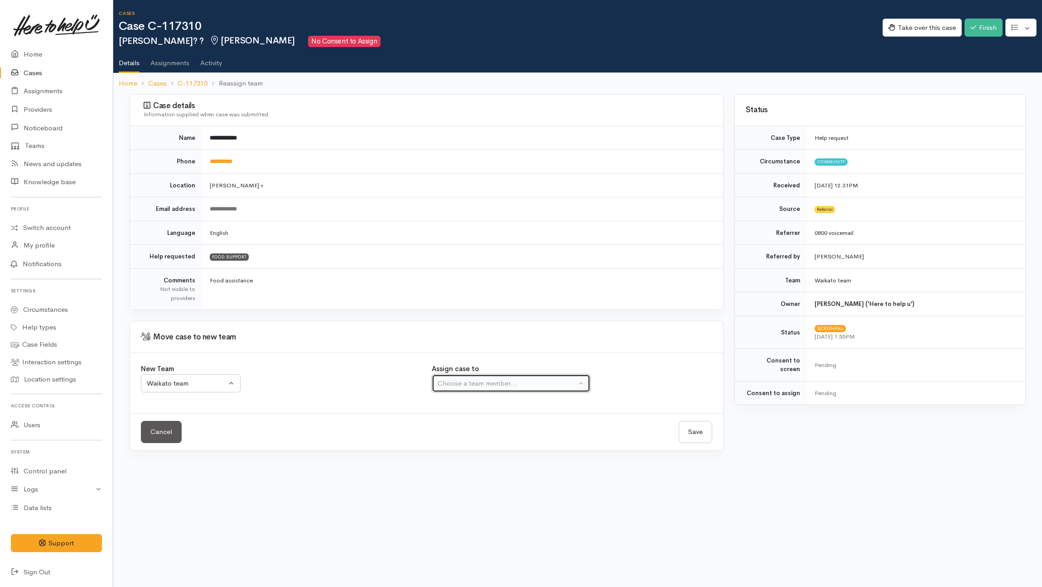
click at [475, 388] on div "Choose a team member..." at bounding box center [507, 384] width 139 height 10
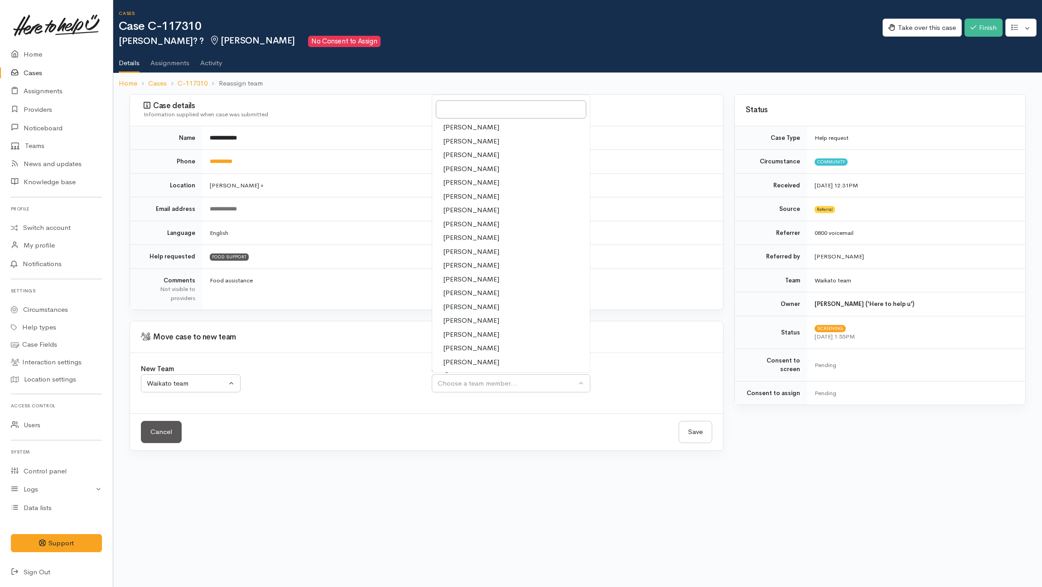
click at [456, 226] on span "[PERSON_NAME]" at bounding box center [471, 224] width 56 height 10
select select "1037"
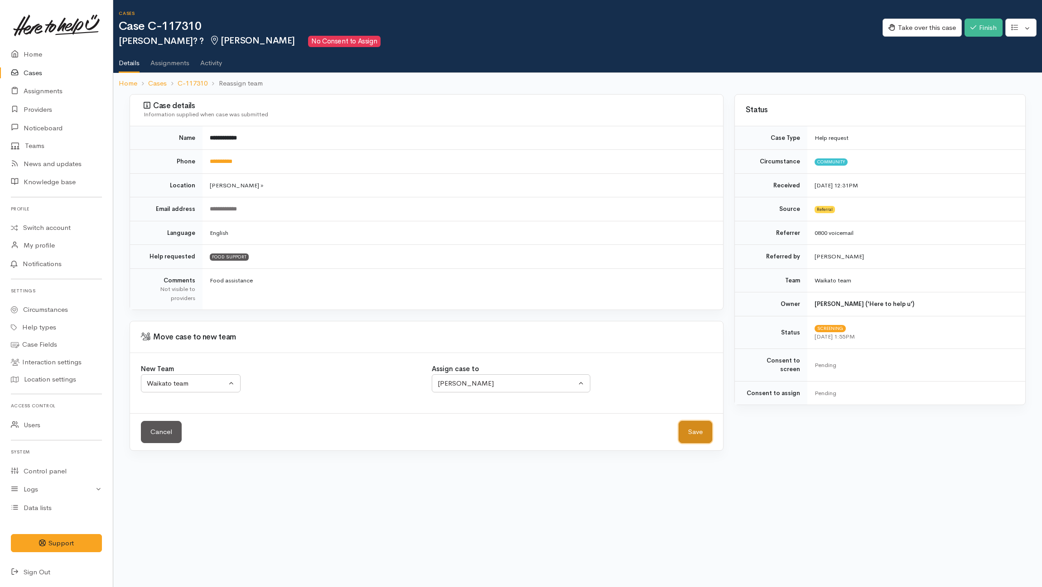
drag, startPoint x: 709, startPoint y: 432, endPoint x: 696, endPoint y: 425, distance: 14.8
click at [708, 432] on button "Save" at bounding box center [696, 432] width 34 height 22
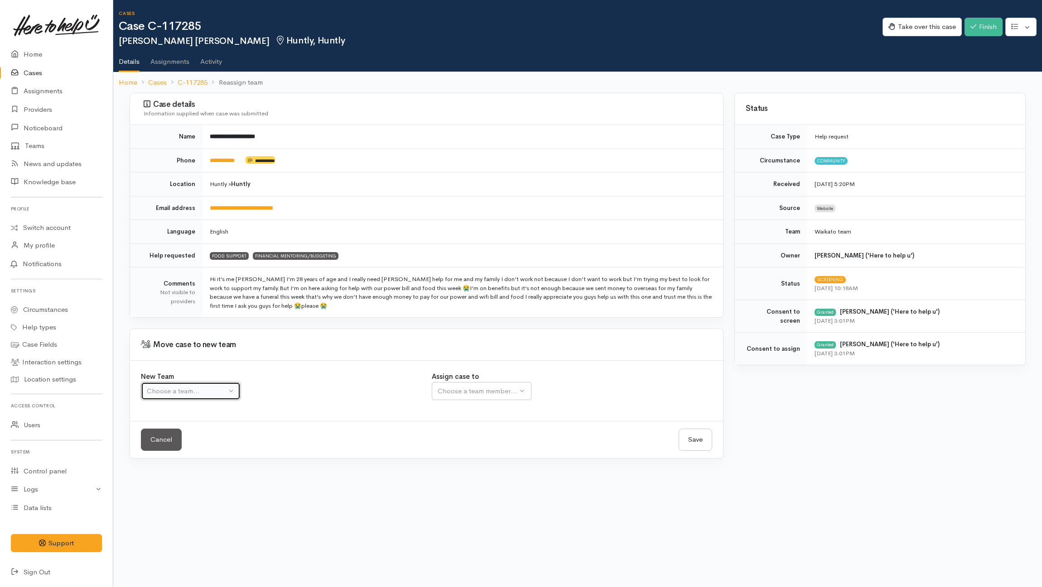
click at [204, 399] on button "Choose a team..." at bounding box center [191, 391] width 100 height 19
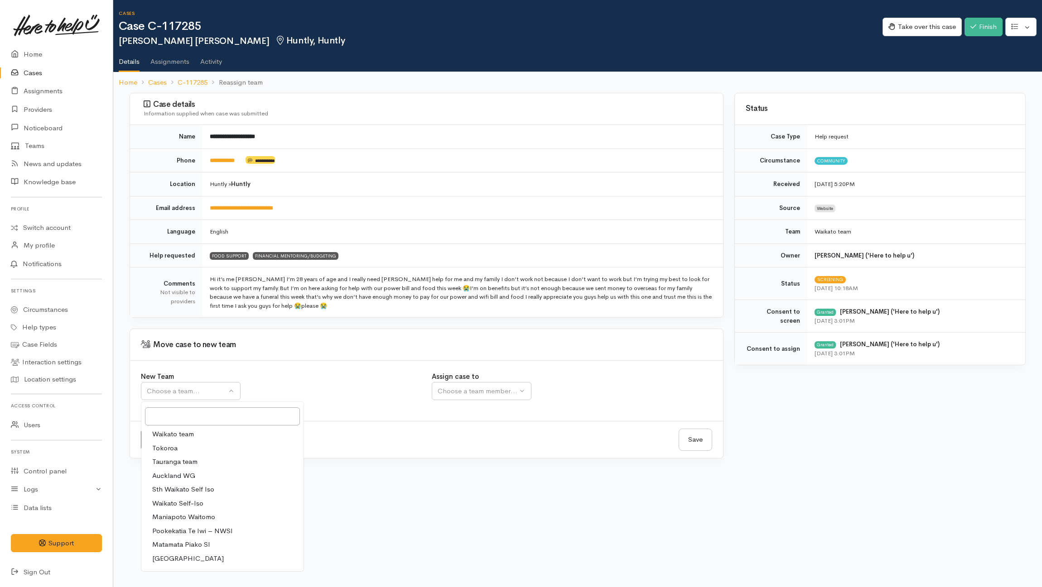
drag, startPoint x: 190, startPoint y: 436, endPoint x: 491, endPoint y: 423, distance: 301.0
click at [192, 437] on span "Waikato team" at bounding box center [173, 434] width 42 height 10
select select "1"
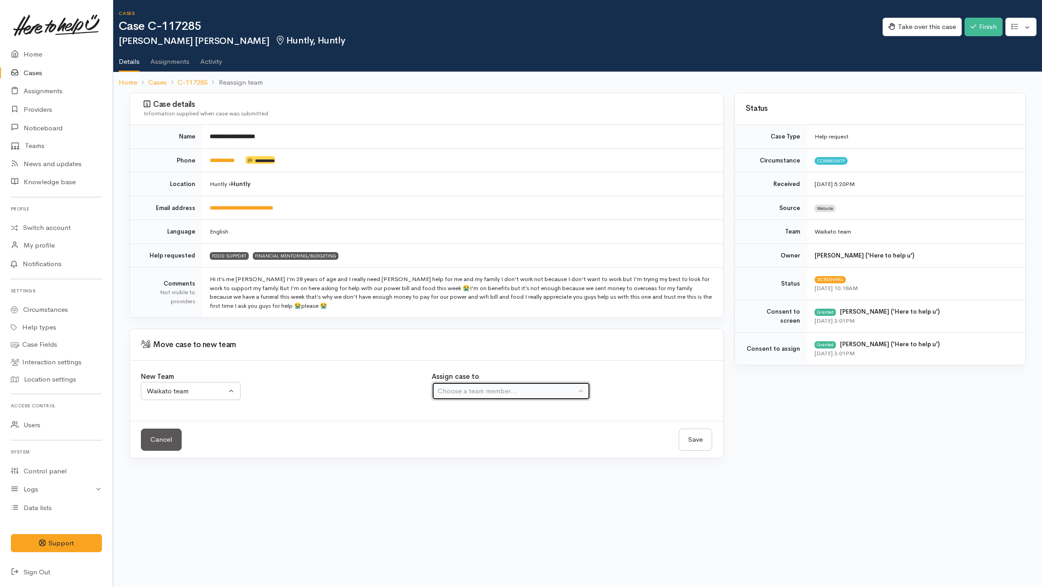
click at [513, 399] on button "Choose a team member..." at bounding box center [511, 391] width 159 height 19
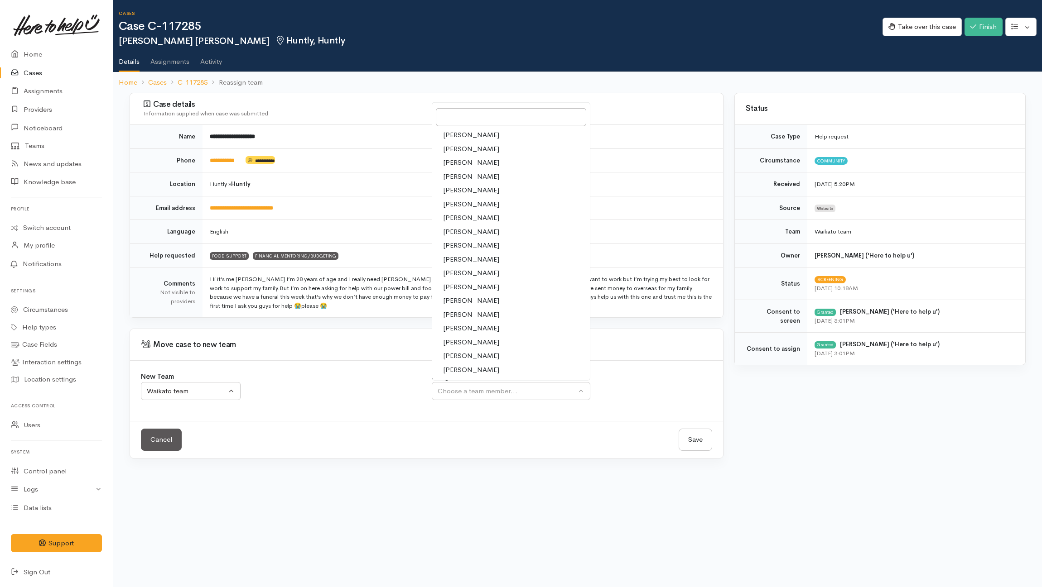
click at [463, 314] on span "[PERSON_NAME]" at bounding box center [471, 314] width 56 height 10
select select "2314"
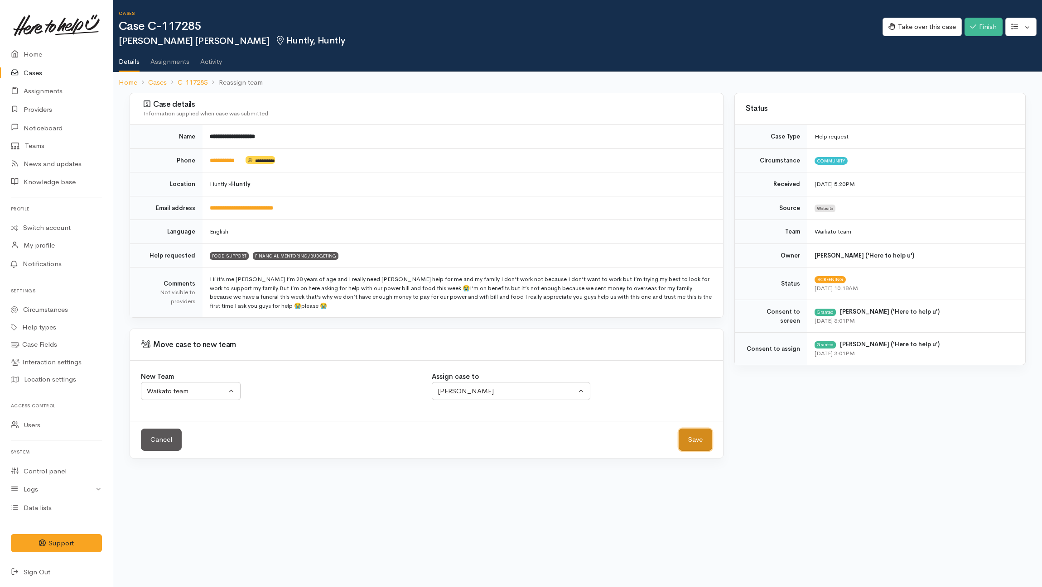
click at [701, 438] on button "Save" at bounding box center [696, 440] width 34 height 22
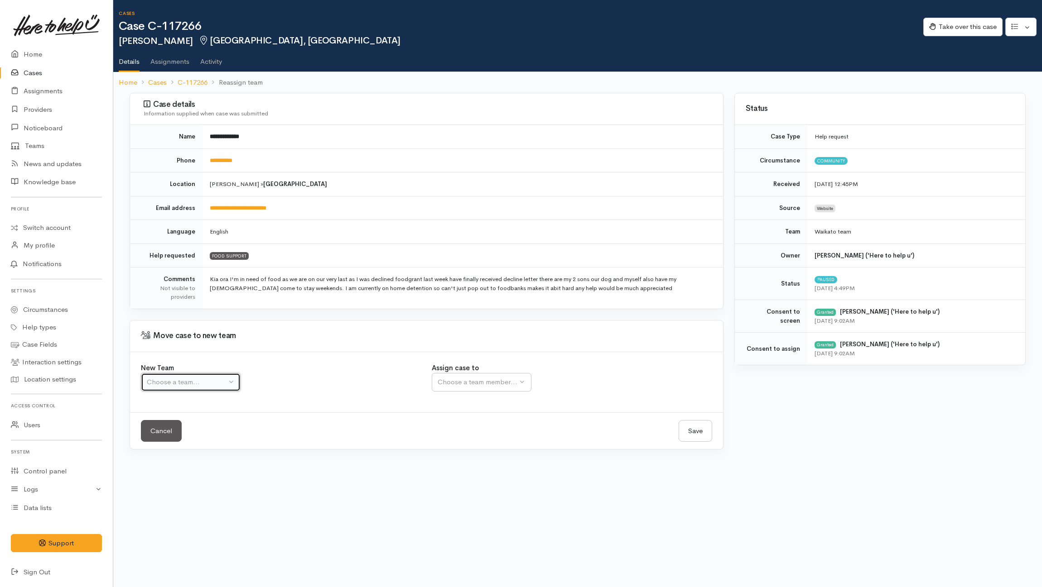
click at [207, 385] on div "Choose a team..." at bounding box center [187, 382] width 80 height 10
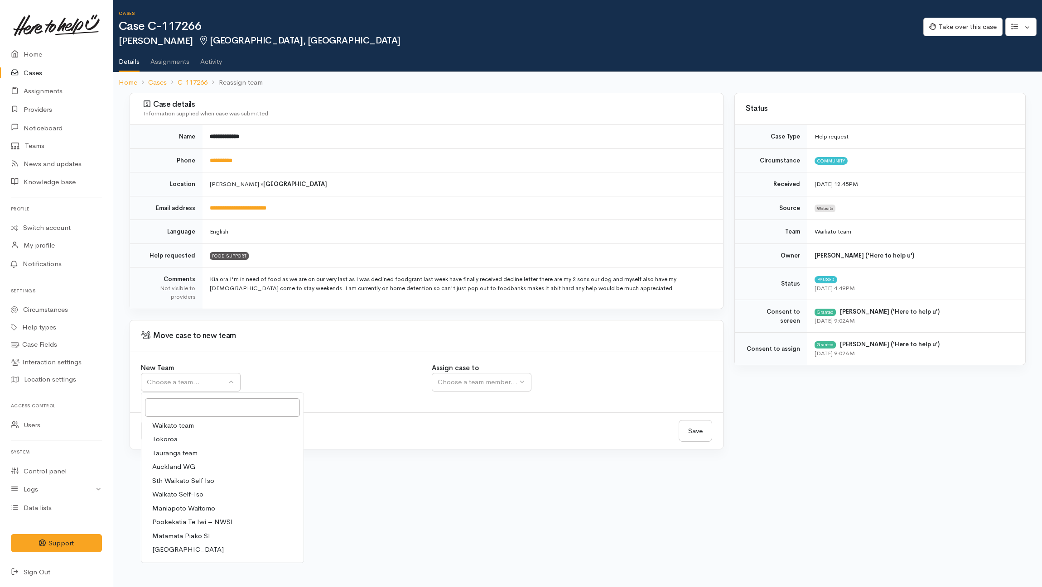
drag, startPoint x: 159, startPoint y: 424, endPoint x: 324, endPoint y: 408, distance: 166.6
click at [159, 424] on span "Waikato team" at bounding box center [173, 426] width 42 height 10
select select "1"
click at [455, 371] on label "Assign case to" at bounding box center [455, 368] width 47 height 10
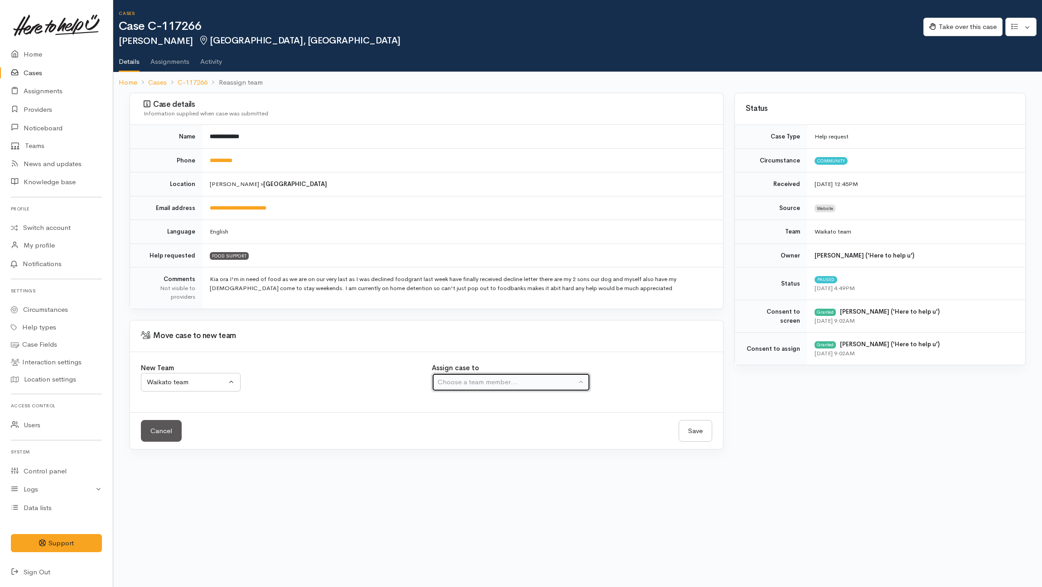
click at [456, 383] on div "Choose a team member..." at bounding box center [507, 382] width 139 height 10
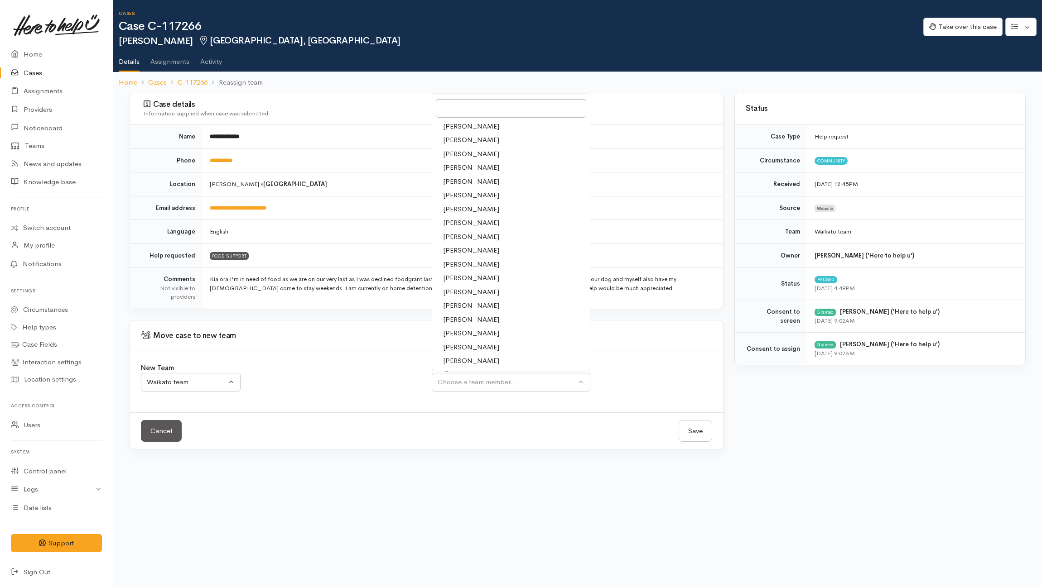
click at [459, 307] on span "Nicole Rusk" at bounding box center [471, 306] width 56 height 10
select select "2314"
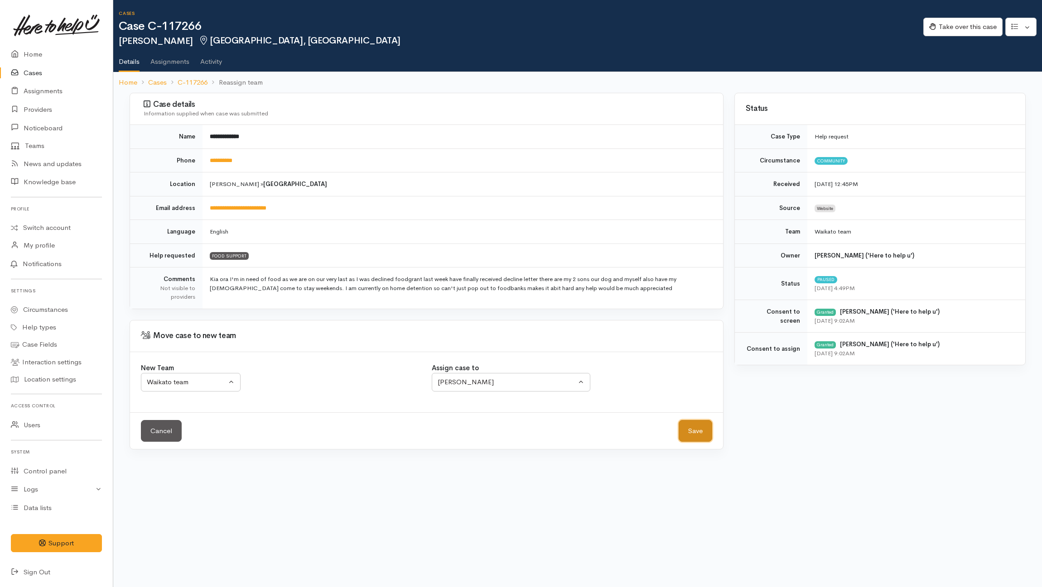
click at [702, 431] on button "Save" at bounding box center [696, 431] width 34 height 22
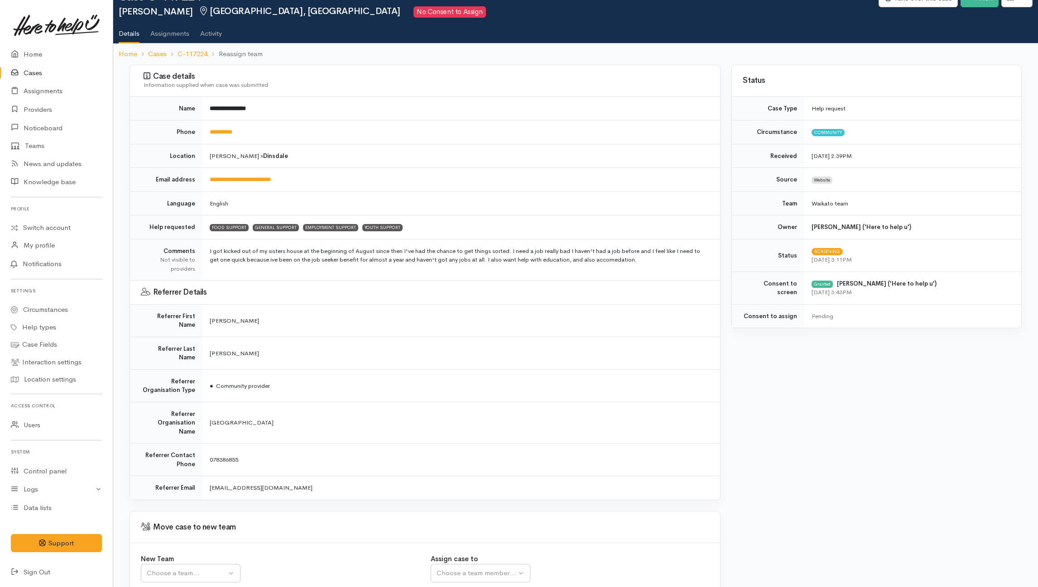
scroll to position [70, 0]
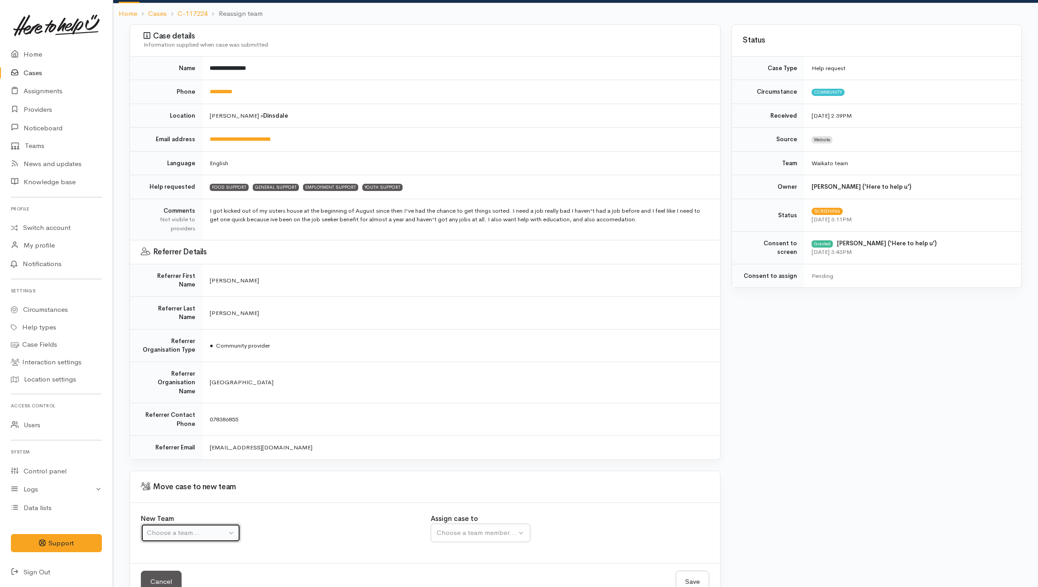
click at [217, 524] on button "Choose a team..." at bounding box center [191, 533] width 100 height 19
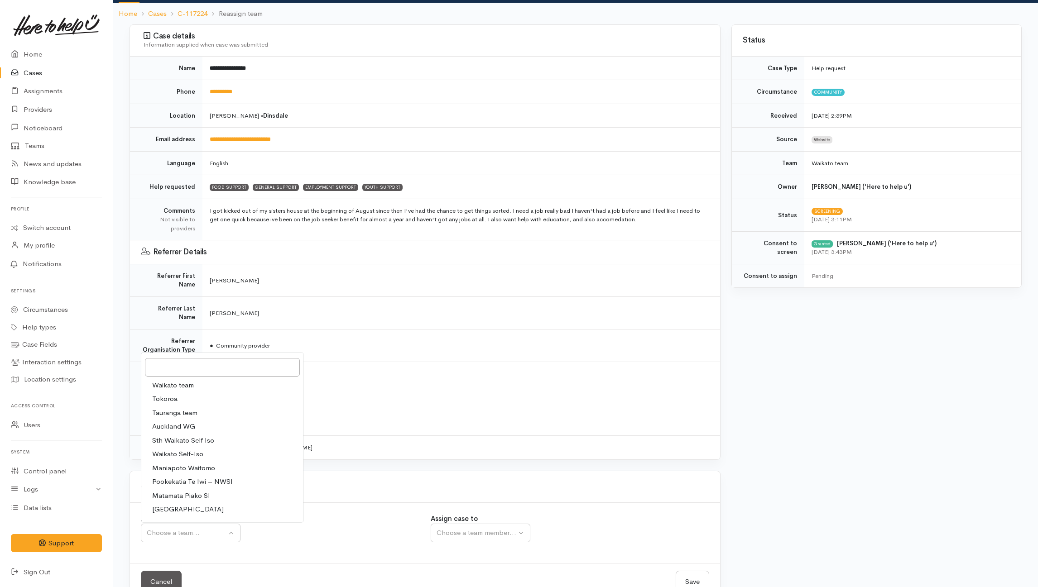
drag, startPoint x: 161, startPoint y: 357, endPoint x: 168, endPoint y: 357, distance: 6.3
click at [162, 380] on span "Waikato team" at bounding box center [173, 385] width 42 height 10
select select "1"
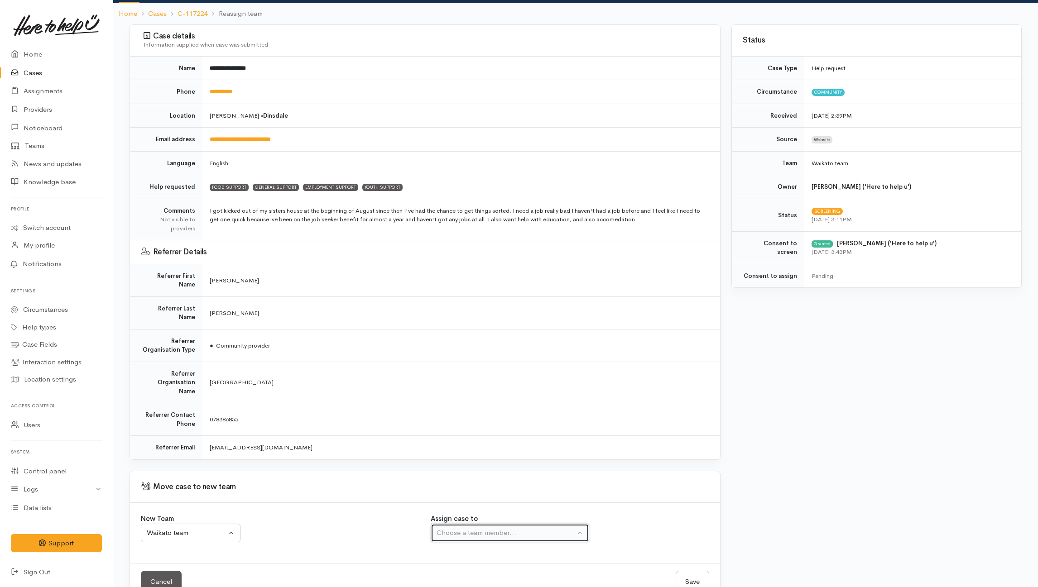
click at [453, 528] on div "Choose a team member..." at bounding box center [506, 533] width 139 height 10
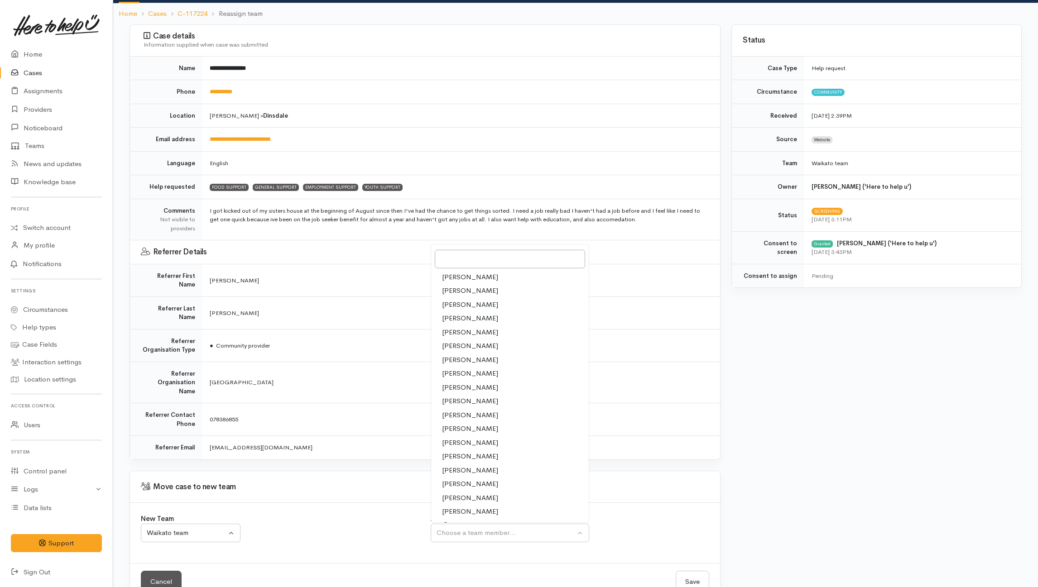
drag, startPoint x: 458, startPoint y: 391, endPoint x: 549, endPoint y: 428, distance: 97.7
click at [459, 410] on span "[PERSON_NAME]" at bounding box center [470, 415] width 56 height 10
select select "1759"
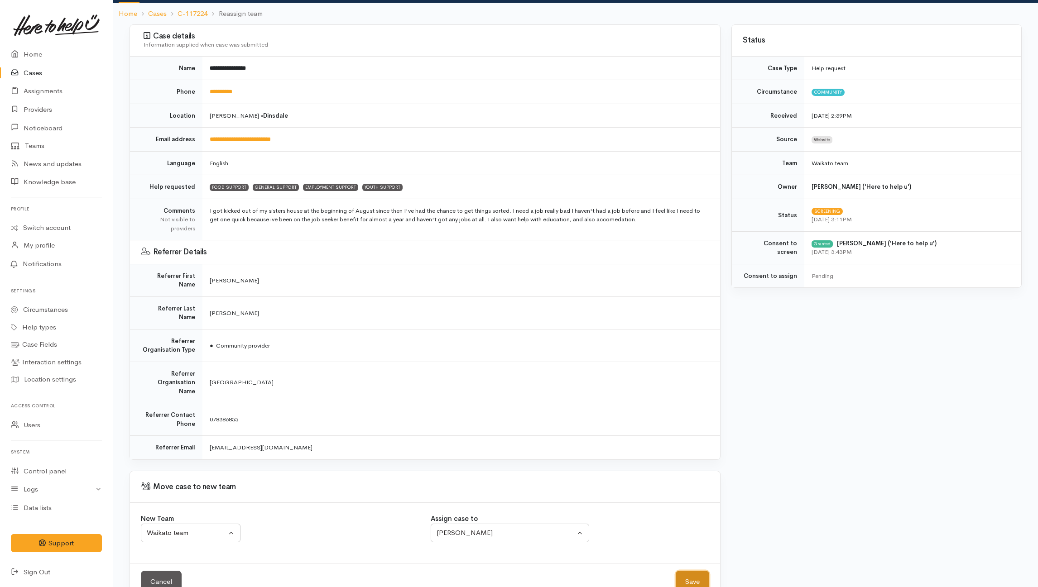
click at [698, 571] on button "Save" at bounding box center [693, 582] width 34 height 22
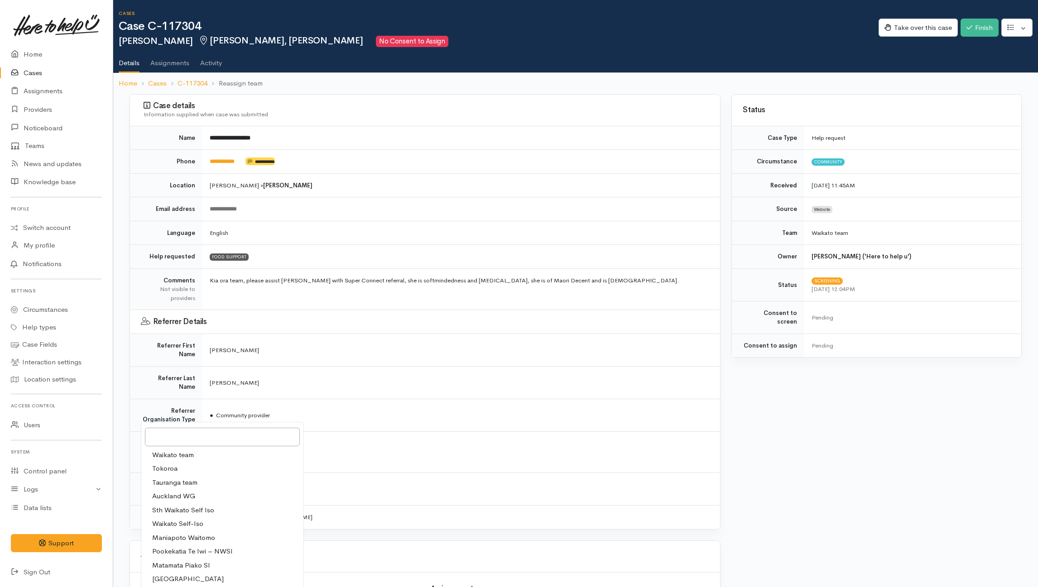
drag, startPoint x: 180, startPoint y: 429, endPoint x: 225, endPoint y: 446, distance: 48.1
click at [180, 450] on span "Waikato team" at bounding box center [173, 455] width 42 height 10
select select "1"
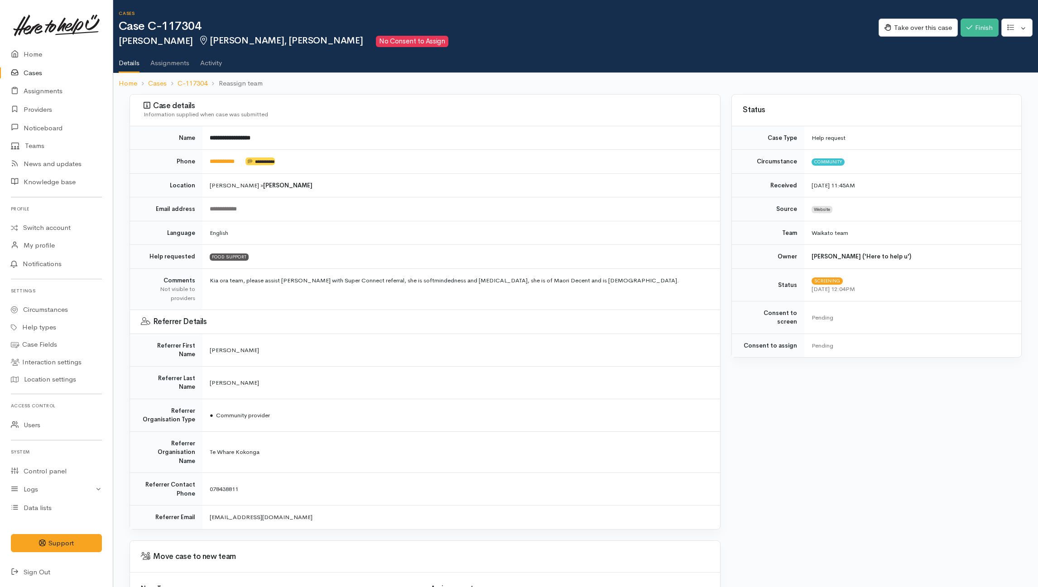
scroll to position [0, 0]
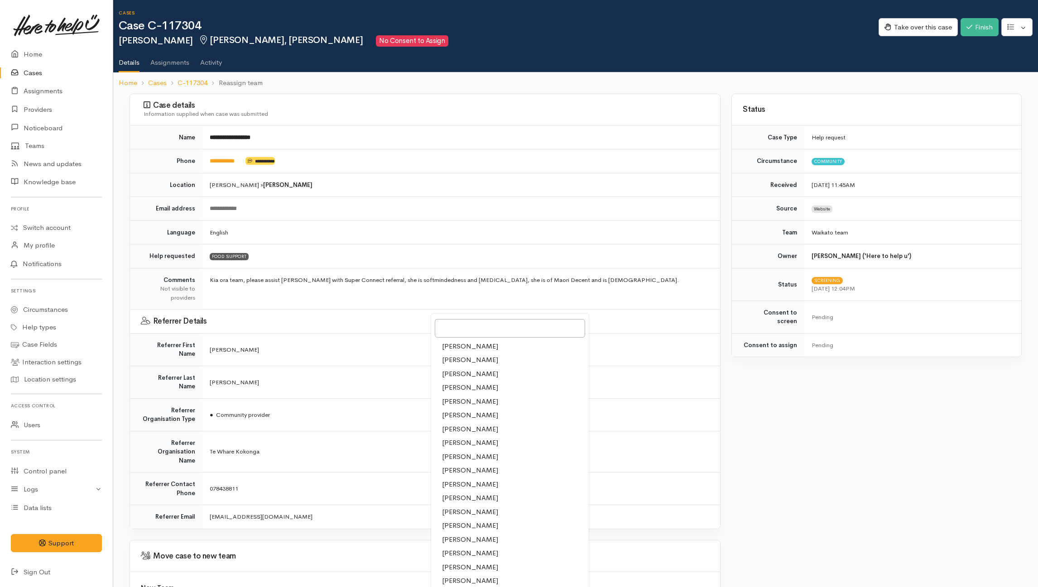
click at [455, 480] on span "[PERSON_NAME]" at bounding box center [470, 485] width 56 height 10
select select "1759"
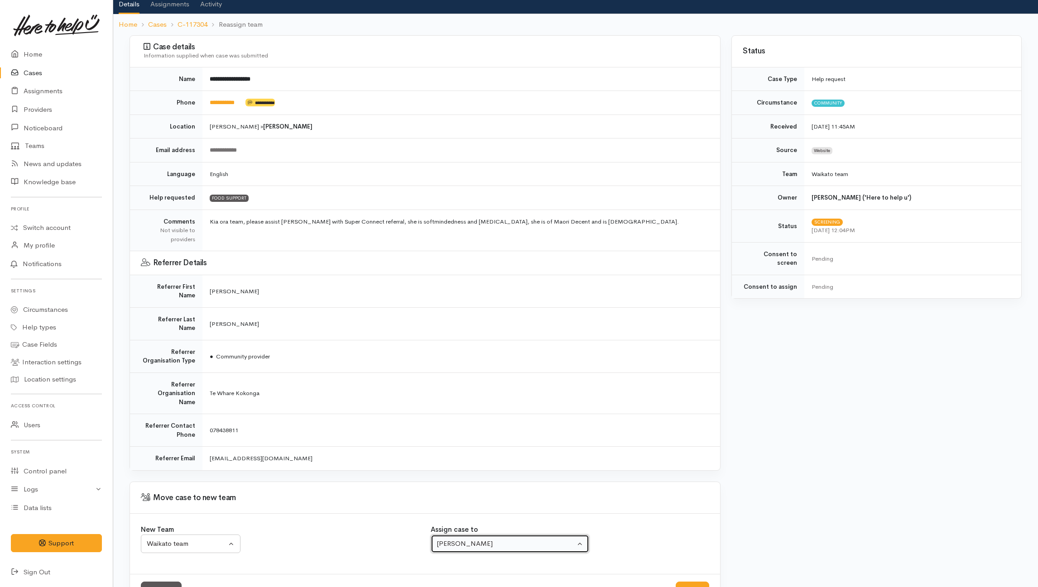
scroll to position [70, 0]
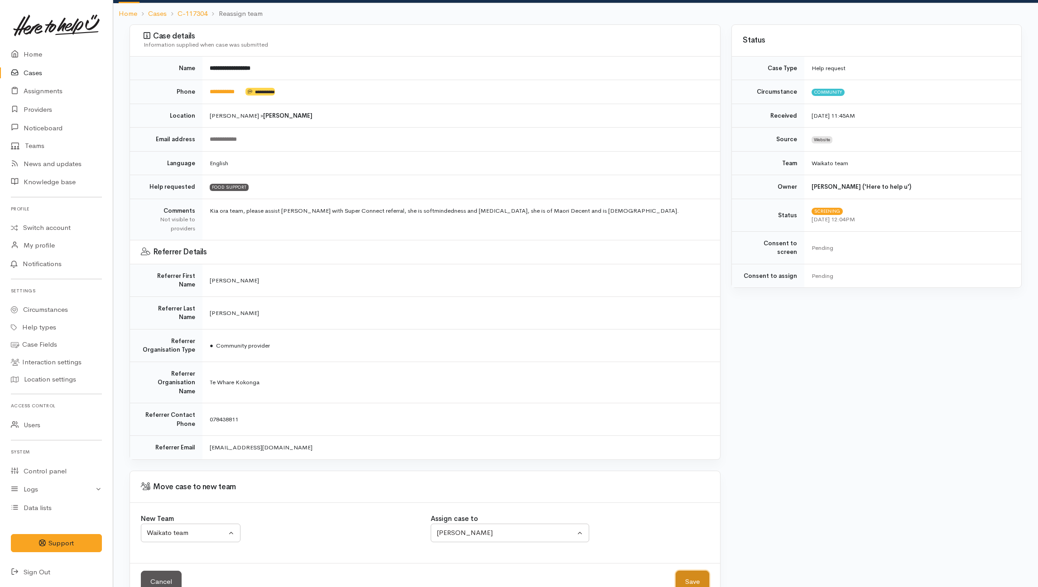
click at [685, 571] on button "Save" at bounding box center [693, 582] width 34 height 22
